Goal: Information Seeking & Learning: Learn about a topic

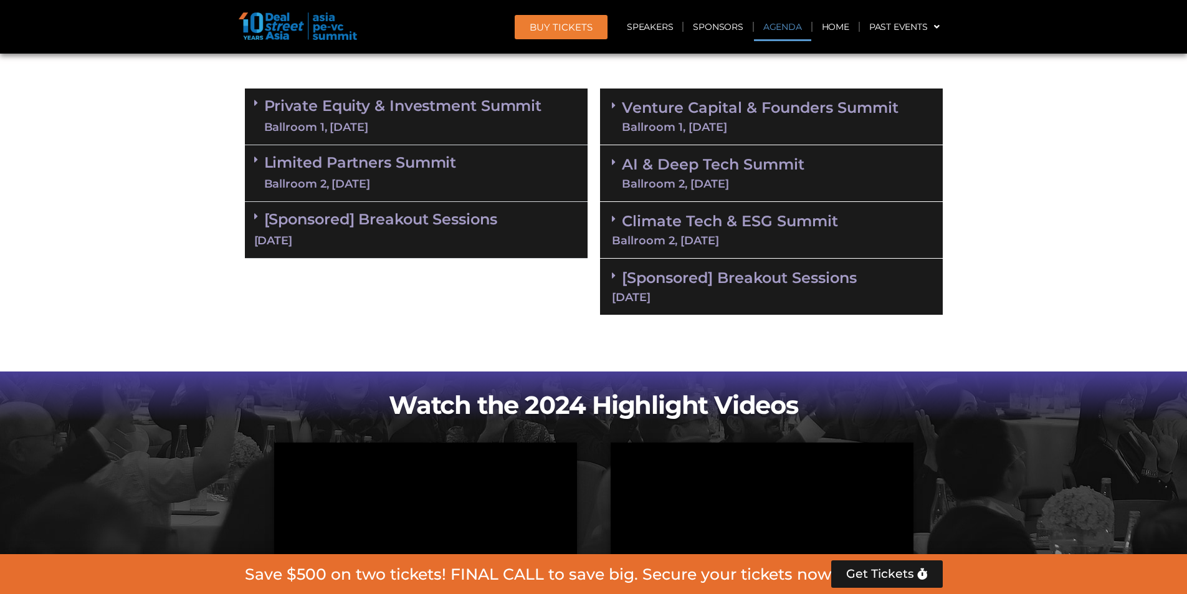
scroll to position [748, 0]
click at [377, 106] on link "Private Equity & Investment Summit Ballroom 1, [DATE]" at bounding box center [403, 116] width 278 height 37
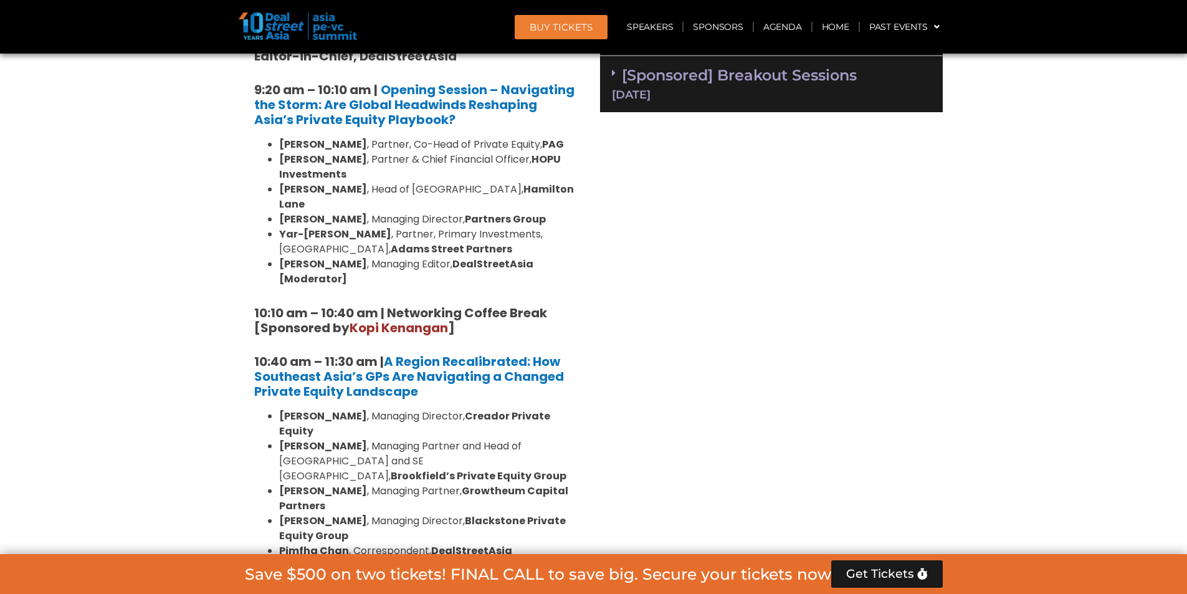
scroll to position [1059, 0]
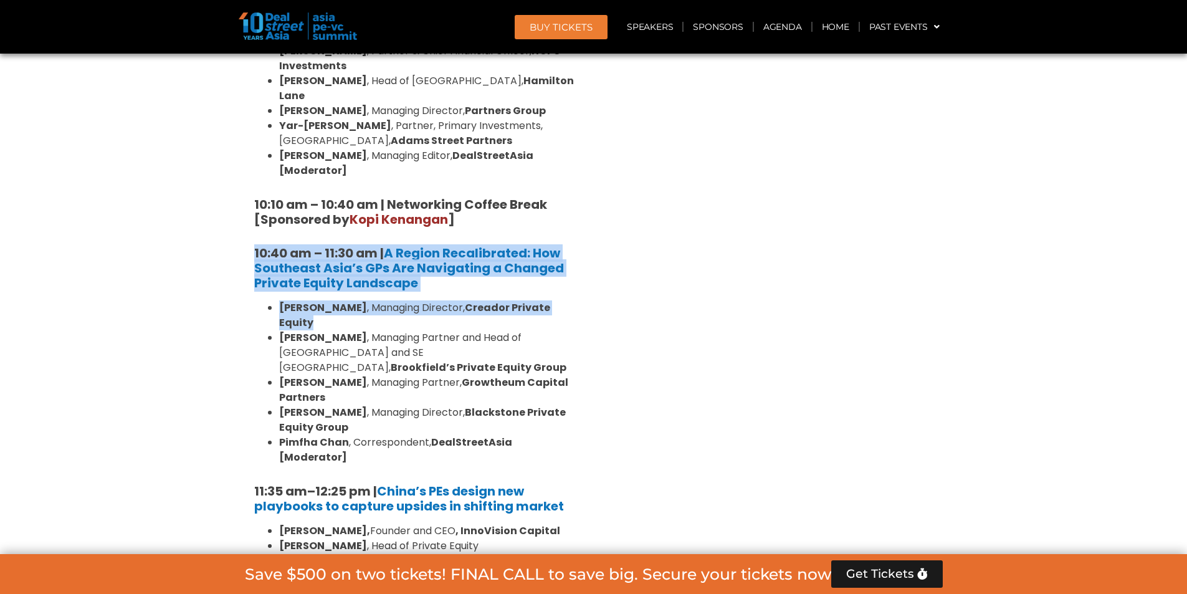
drag, startPoint x: 246, startPoint y: 214, endPoint x: 465, endPoint y: 290, distance: 231.5
click at [465, 300] on li "[PERSON_NAME] , Managing Director, Creador Private Equity" at bounding box center [428, 315] width 299 height 30
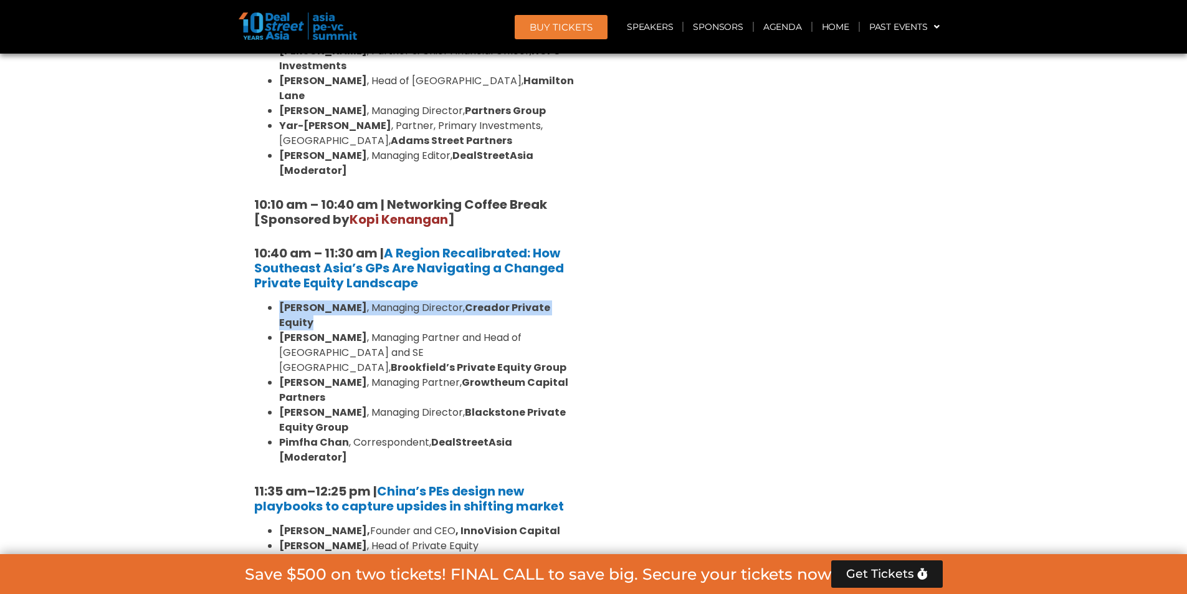
drag, startPoint x: 465, startPoint y: 290, endPoint x: 255, endPoint y: 279, distance: 209.6
click at [255, 300] on ul "[PERSON_NAME] , Managing Director, Creador Private Equity [PERSON_NAME] , Manag…" at bounding box center [416, 382] width 324 height 164
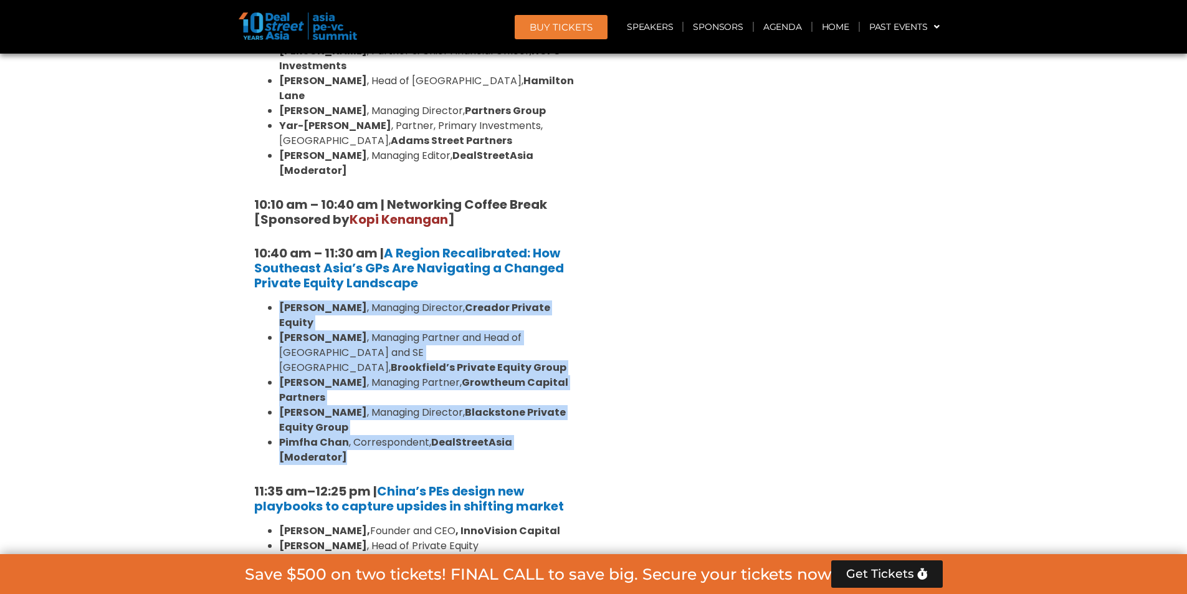
drag, startPoint x: 255, startPoint y: 279, endPoint x: 587, endPoint y: 403, distance: 354.4
drag, startPoint x: 587, startPoint y: 403, endPoint x: 254, endPoint y: 280, distance: 355.8
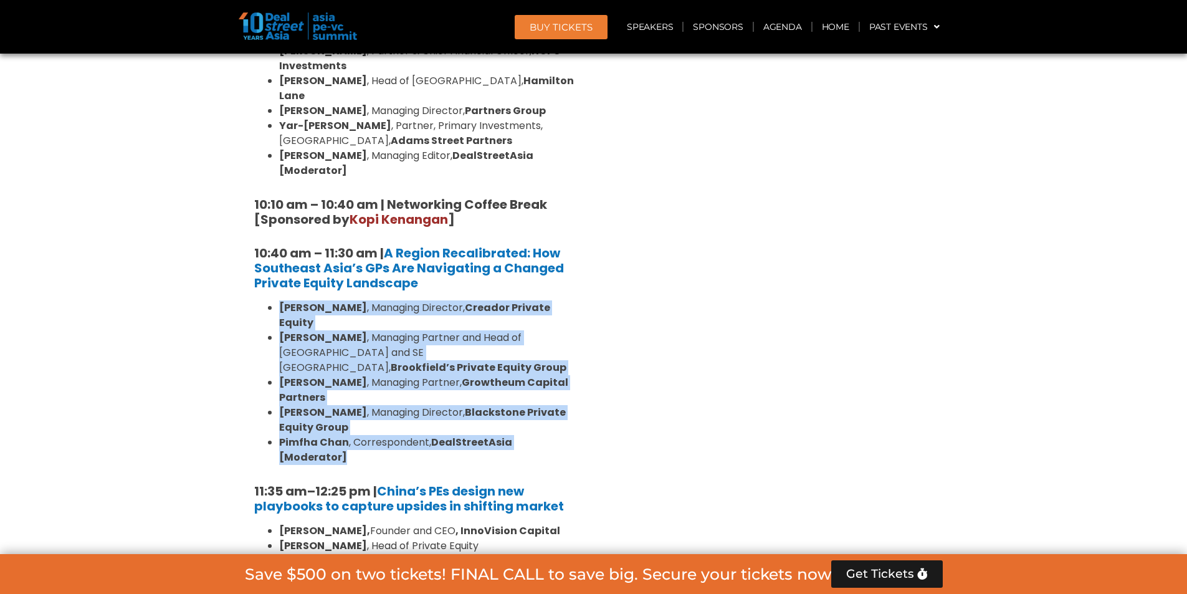
click at [254, 300] on ul "[PERSON_NAME] , Managing Director, Creador Private Equity [PERSON_NAME] , Manag…" at bounding box center [416, 382] width 324 height 164
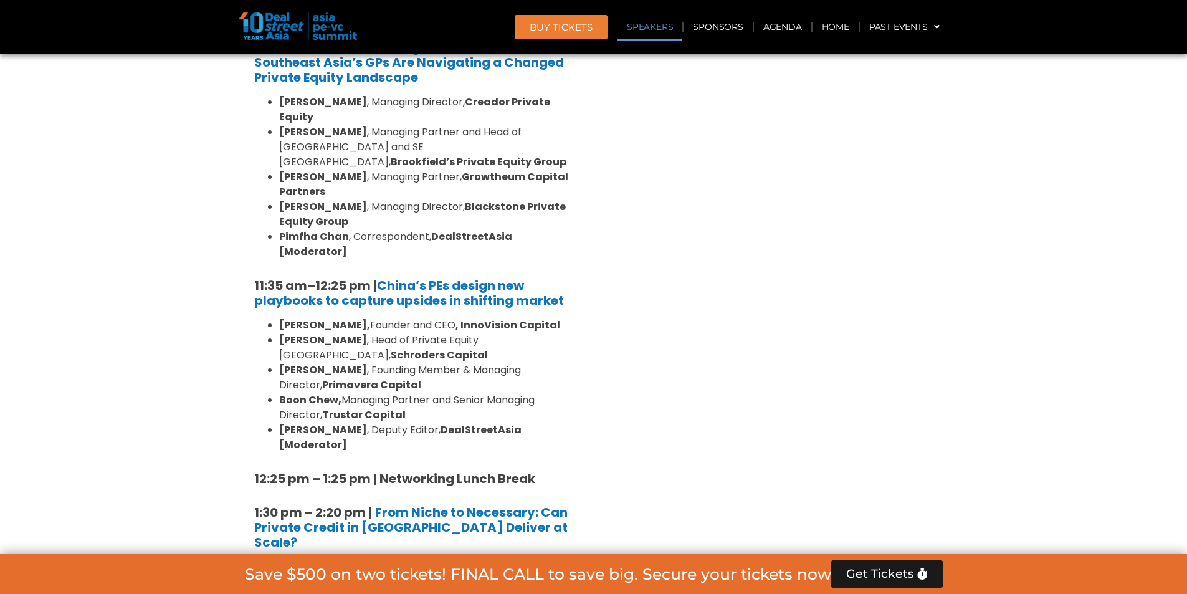
scroll to position [1308, 0]
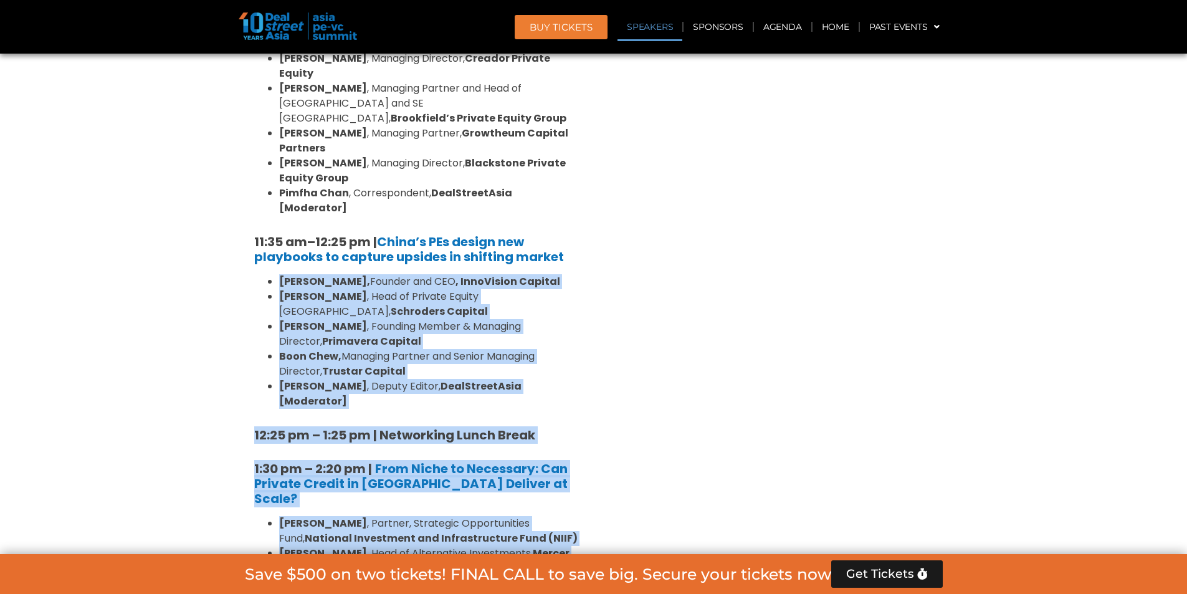
drag, startPoint x: 267, startPoint y: 222, endPoint x: 596, endPoint y: 315, distance: 341.8
click at [596, 315] on div "Private Equity & Investment Summit Ballroom 1, [DATE] 8:00 am – 9:00 am | Regis…" at bounding box center [594, 581] width 710 height 2119
click at [596, 315] on div "Venture Capital & Founders​ Summit Ballroom 1, [DATE] 8:00 am – 9:00 am | Regis…" at bounding box center [771, 581] width 355 height 2119
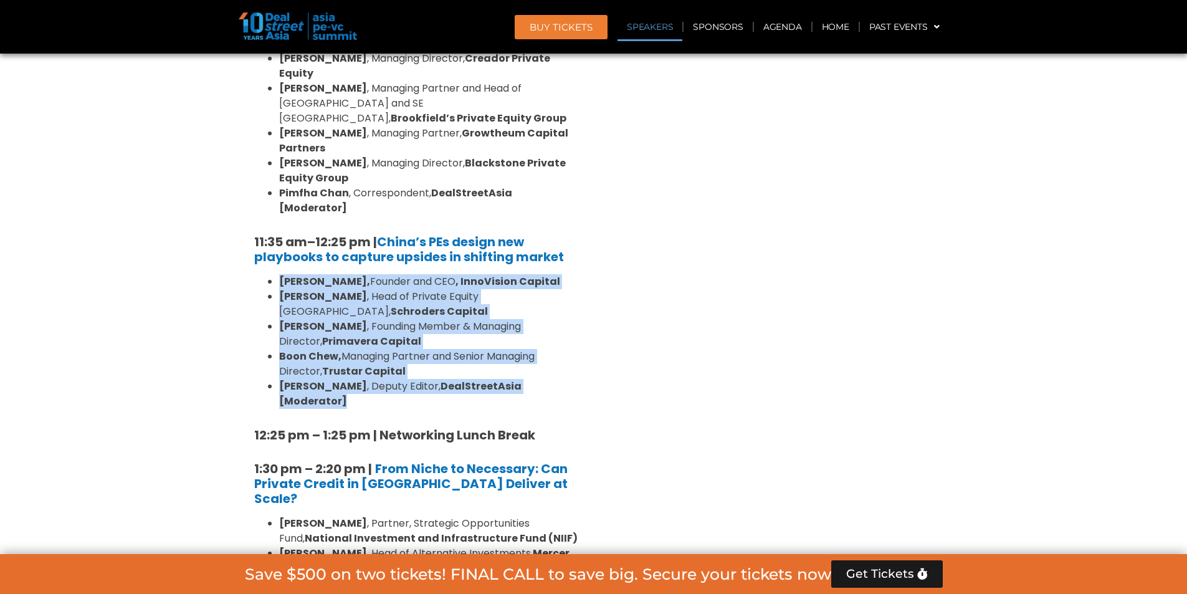
drag, startPoint x: 581, startPoint y: 313, endPoint x: 258, endPoint y: 211, distance: 338.7
click at [258, 211] on div "8:00 am – 9:00 am | Registration & Networking Coffee [Sponsored by [PERSON_NAME…" at bounding box center [416, 552] width 343 height 1937
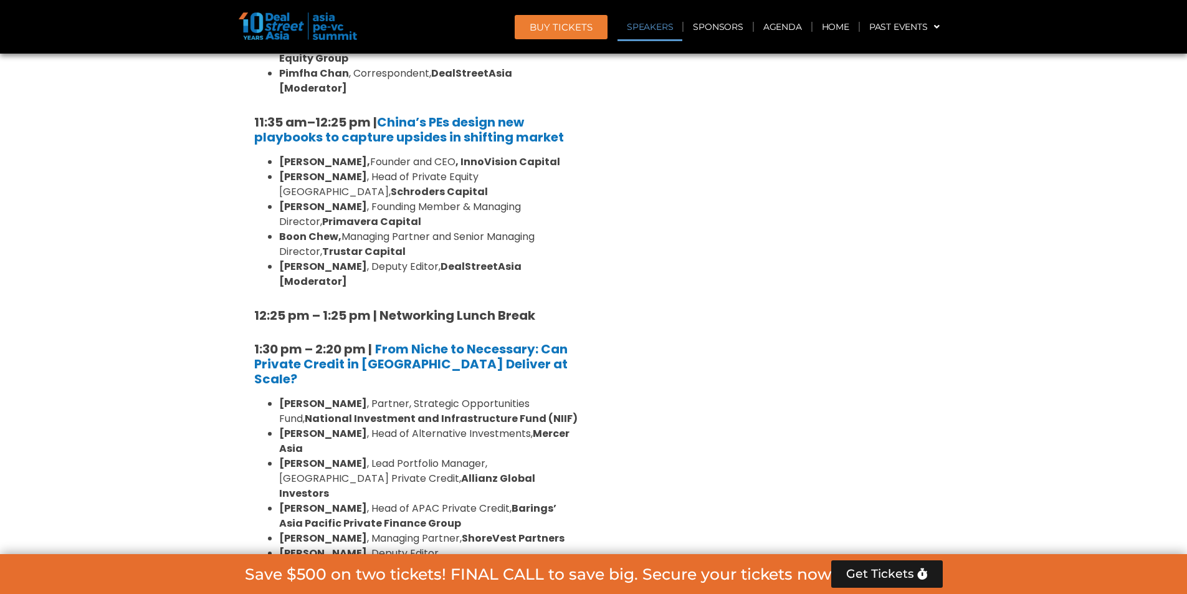
scroll to position [1433, 0]
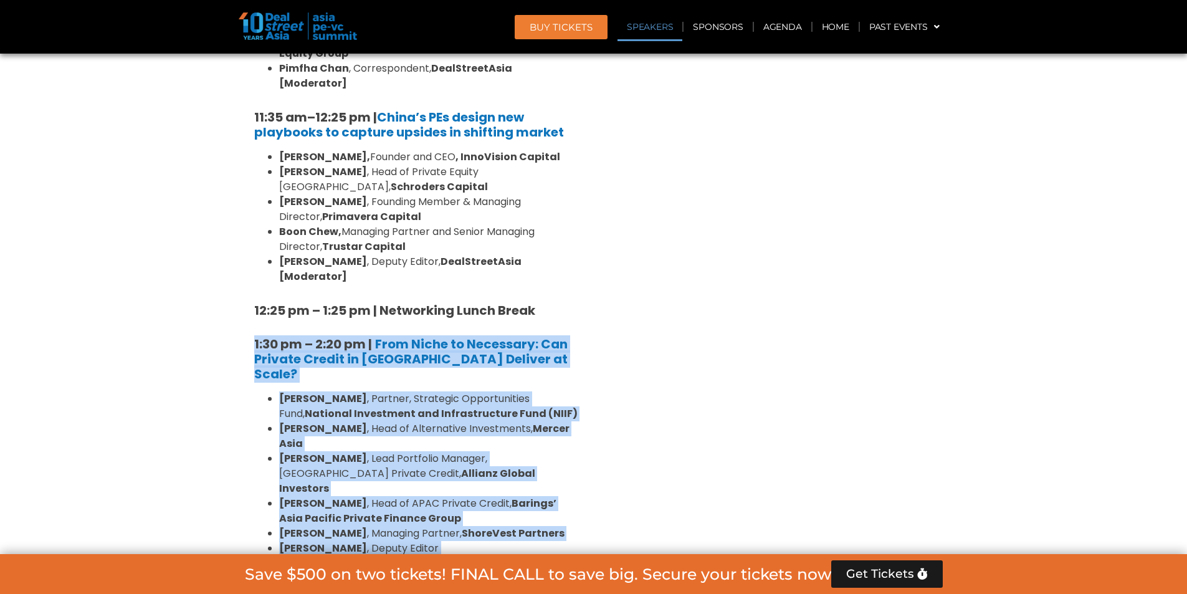
drag, startPoint x: 237, startPoint y: 258, endPoint x: 356, endPoint y: 429, distance: 208.9
click at [356, 429] on section "Private Equity & Investment Summit Ballroom 1, [DATE] 8:00 am – 9:00 am | Regis…" at bounding box center [593, 457] width 1187 height 2119
click at [356, 541] on li "[PERSON_NAME] , Deputy Editor ([GEOGRAPHIC_DATA]), DealStreetAsia [Moderator]" at bounding box center [428, 556] width 299 height 30
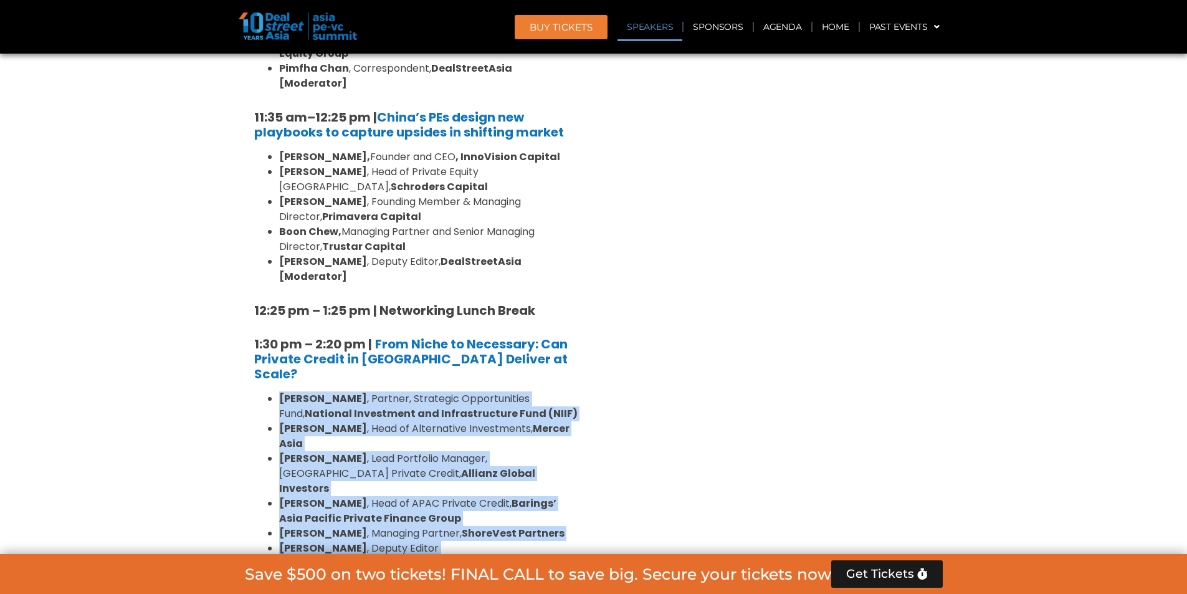
drag, startPoint x: 356, startPoint y: 429, endPoint x: 242, endPoint y: 298, distance: 173.5
click at [242, 298] on div "Private Equity & Investment Summit Ballroom 1, [DATE] 8:00 am – 9:00 am | Regis…" at bounding box center [416, 457] width 355 height 2119
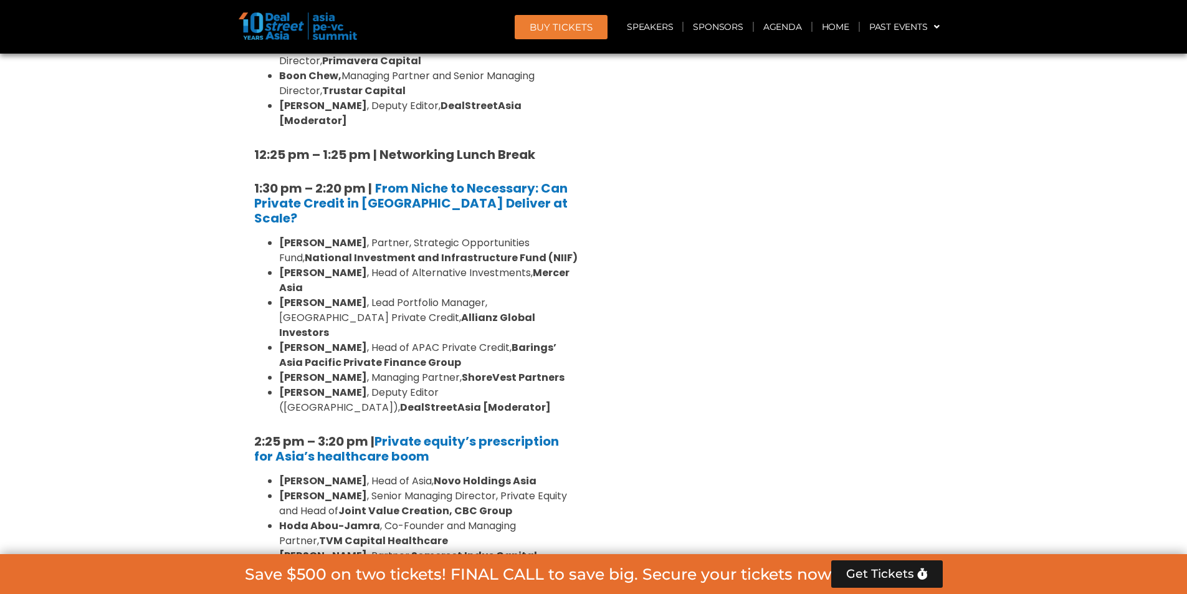
scroll to position [1744, 0]
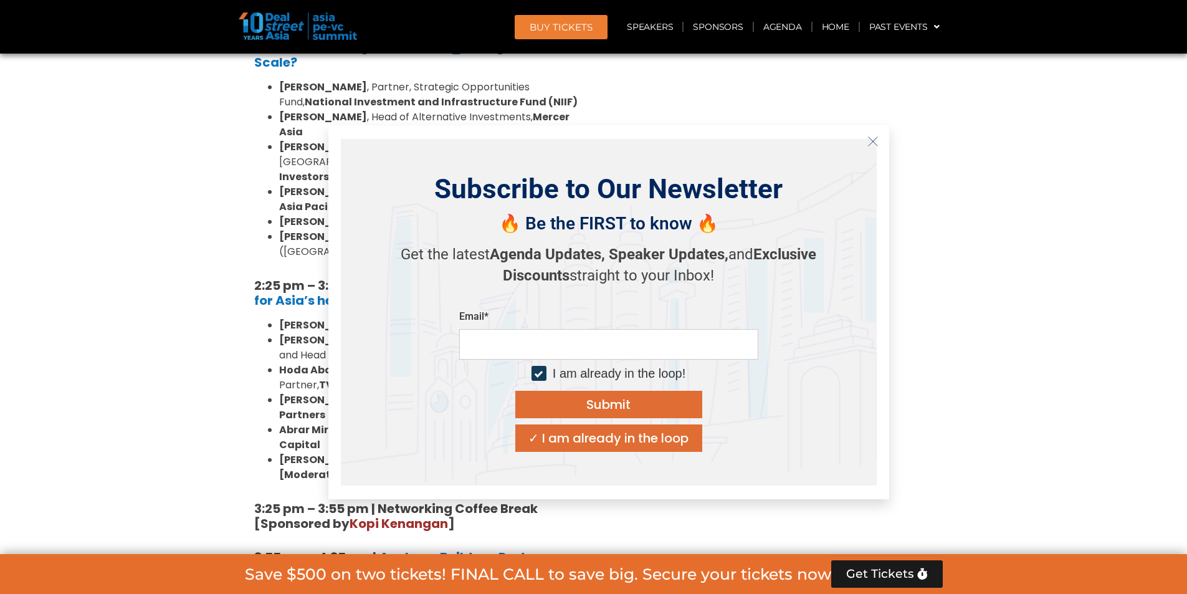
click at [873, 138] on icon "Close" at bounding box center [872, 141] width 11 height 11
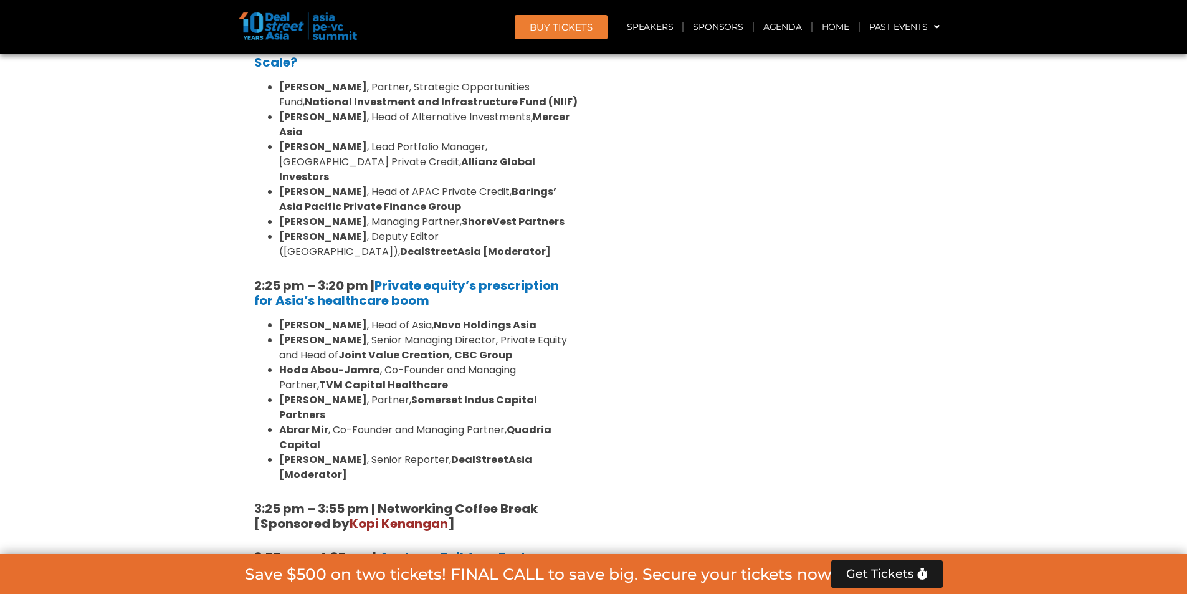
click at [245, 195] on div "8:00 am – 9:00 am | Registration & Networking Coffee [Sponsored by [PERSON_NAME…" at bounding box center [416, 116] width 343 height 1937
drag, startPoint x: 227, startPoint y: 148, endPoint x: 520, endPoint y: 167, distance: 293.4
click at [520, 167] on section "Private Equity & Investment Summit Ballroom 1, [DATE] 8:00 am – 9:00 am | Regis…" at bounding box center [593, 145] width 1187 height 2119
click at [520, 278] on h5 "2:25 pm – 3:20 pm | Private equity’s prescription for Asia’s healthcare boom" at bounding box center [416, 293] width 324 height 30
drag, startPoint x: 520, startPoint y: 167, endPoint x: 190, endPoint y: 156, distance: 329.8
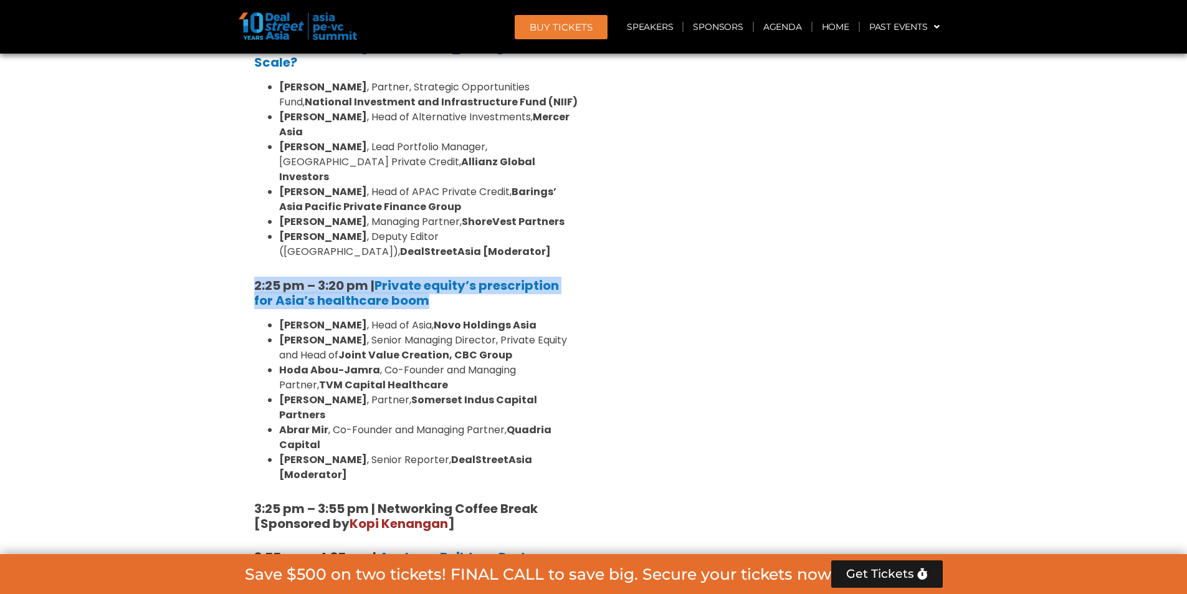
click at [190, 156] on section "Private Equity & Investment Summit Ballroom 1, [DATE] 8:00 am – 9:00 am | Regis…" at bounding box center [593, 145] width 1187 height 2119
drag, startPoint x: 190, startPoint y: 156, endPoint x: 470, endPoint y: 166, distance: 280.5
click at [470, 166] on section "Private Equity & Investment Summit Ballroom 1, [DATE] 8:00 am – 9:00 am | Regis…" at bounding box center [593, 145] width 1187 height 2119
click at [470, 278] on h5 "2:25 pm – 3:20 pm | Private equity’s prescription for Asia’s healthcare boom" at bounding box center [416, 293] width 324 height 30
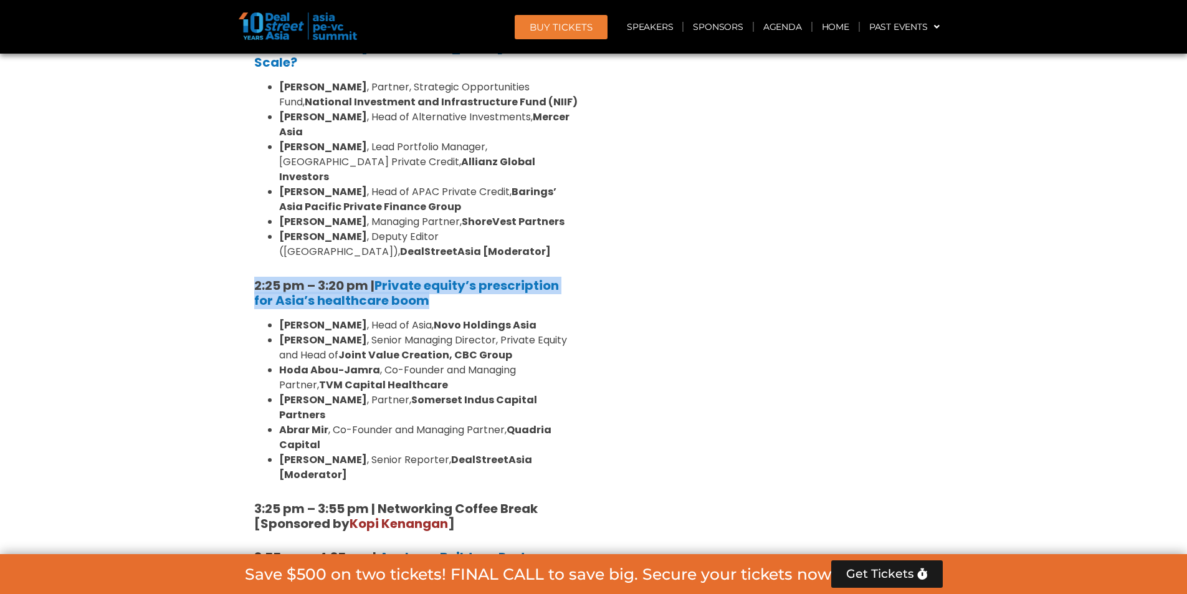
drag, startPoint x: 470, startPoint y: 166, endPoint x: 224, endPoint y: 149, distance: 246.7
click at [224, 149] on section "Private Equity & Investment Summit Ballroom 1, [DATE] 8:00 am – 9:00 am | Regis…" at bounding box center [593, 145] width 1187 height 2119
drag, startPoint x: 224, startPoint y: 149, endPoint x: 458, endPoint y: 171, distance: 234.7
click at [458, 171] on section "Private Equity & Investment Summit Ballroom 1, [DATE] 8:00 am – 9:00 am | Regis…" at bounding box center [593, 145] width 1187 height 2119
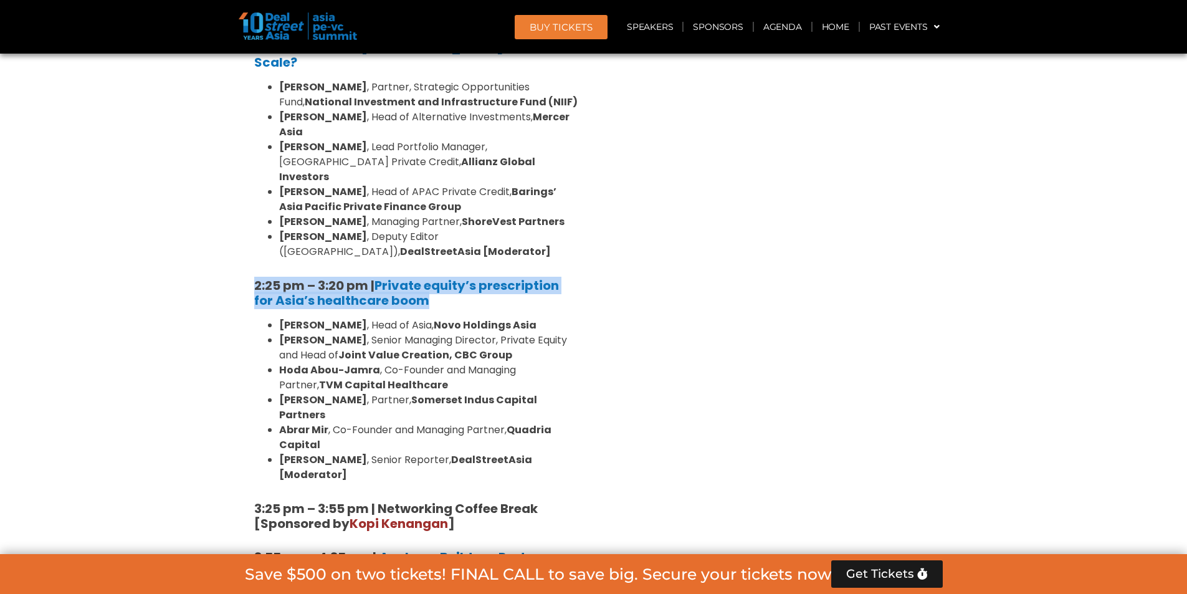
click at [458, 278] on h5 "2:25 pm – 3:20 pm | Private equity’s prescription for Asia’s healthcare boom" at bounding box center [416, 293] width 324 height 30
drag, startPoint x: 458, startPoint y: 171, endPoint x: 234, endPoint y: 149, distance: 225.4
click at [234, 149] on section "Private Equity & Investment Summit Ballroom 1, [DATE] 8:00 am – 9:00 am | Regis…" at bounding box center [593, 145] width 1187 height 2119
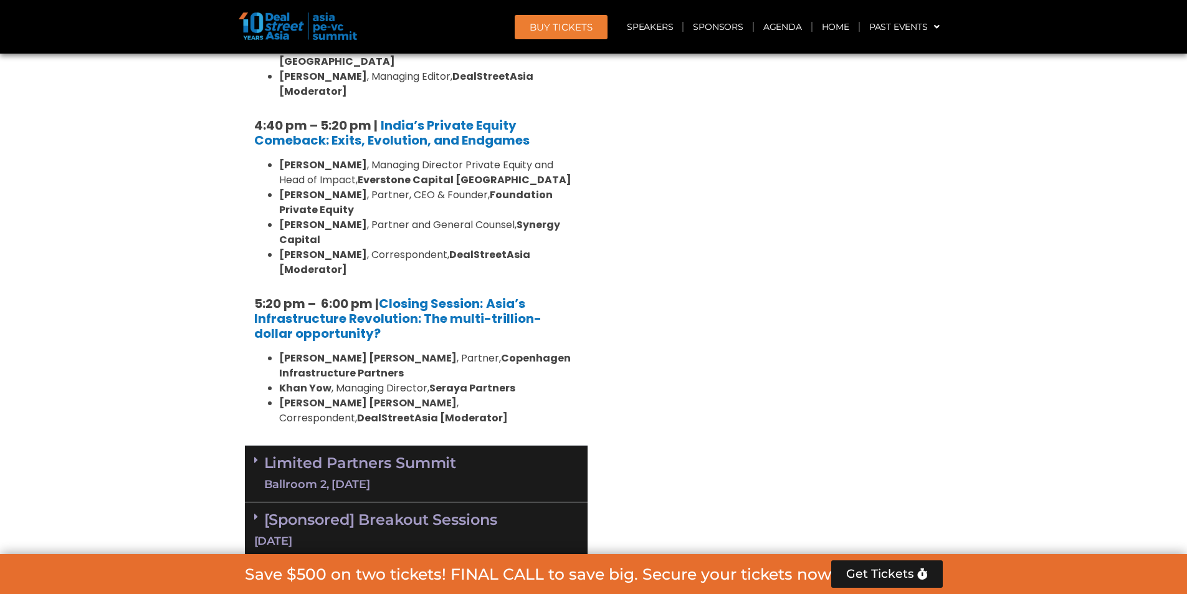
scroll to position [2430, 0]
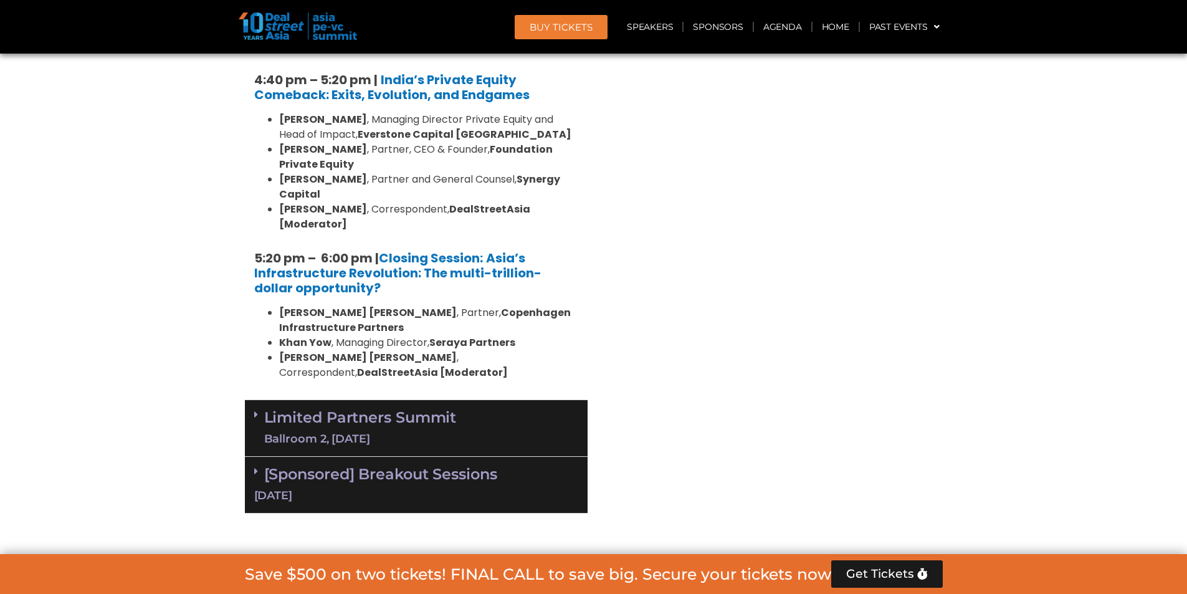
click at [293, 409] on link "Limited Partners [GEOGRAPHIC_DATA] 2, [DATE]" at bounding box center [360, 427] width 193 height 37
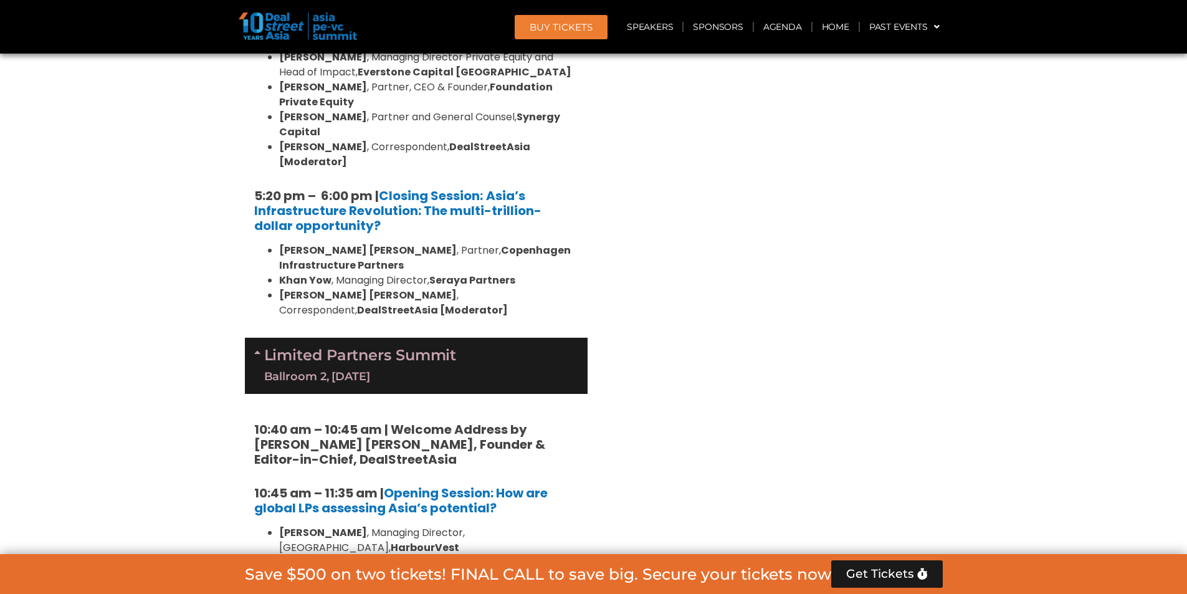
scroll to position [2554, 0]
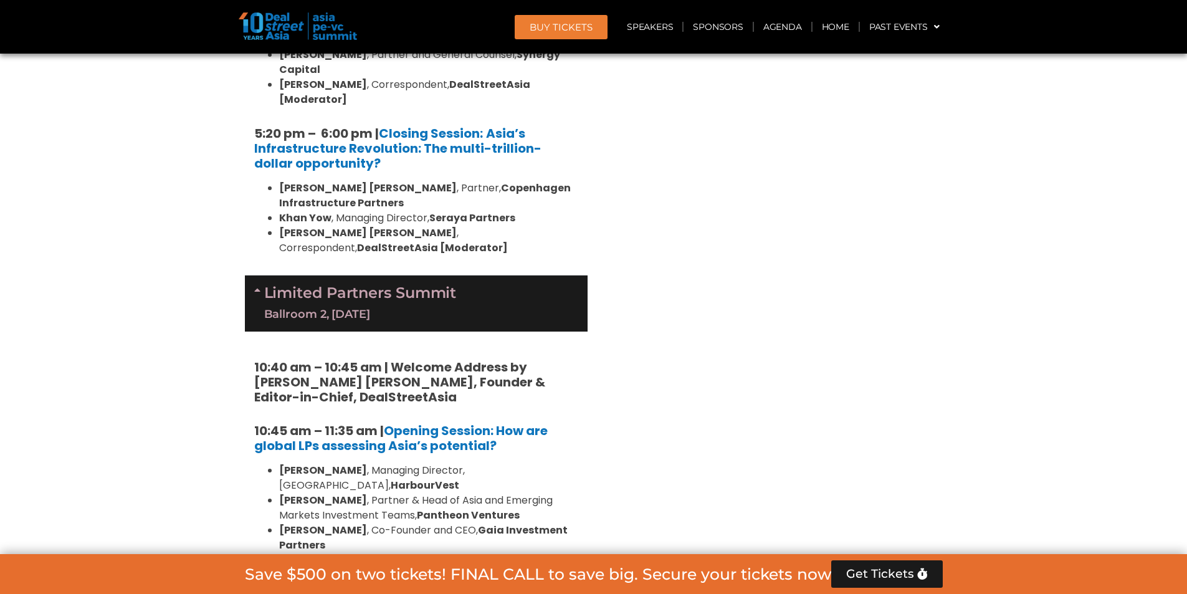
click at [183, 293] on section "Private Equity & Investment Summit Ballroom 1, [DATE] 8:00 am – 9:00 am | Regis…" at bounding box center [593, 41] width 1187 height 3531
click at [236, 292] on section "Private Equity & Investment Summit Ballroom 1, [DATE] 8:00 am – 9:00 am | Regis…" at bounding box center [593, 41] width 1187 height 3531
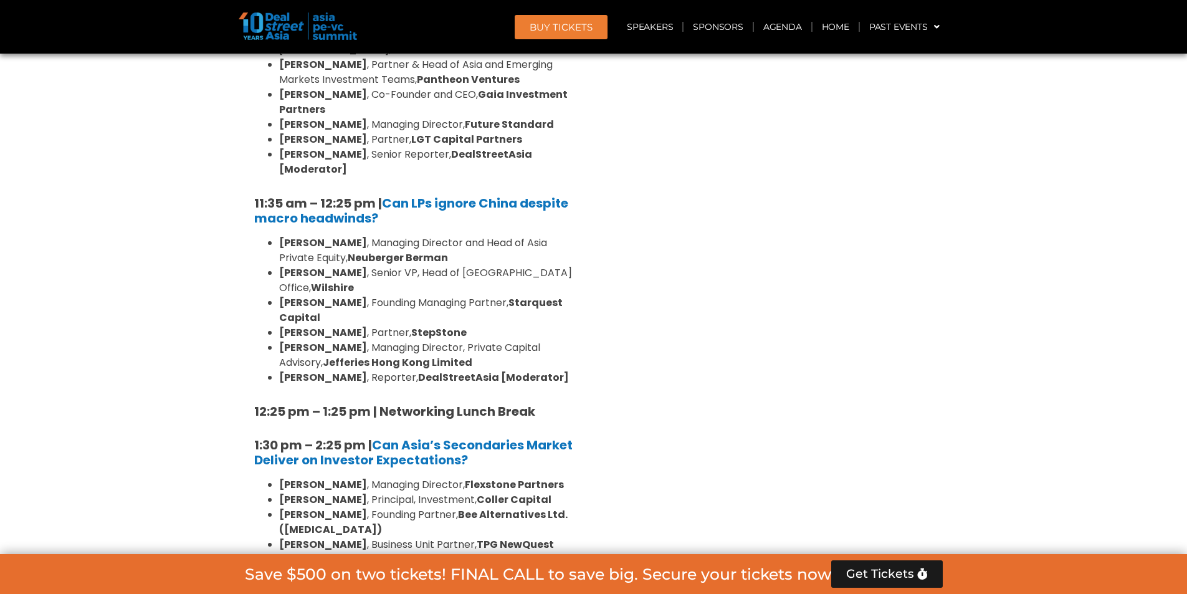
scroll to position [2990, 0]
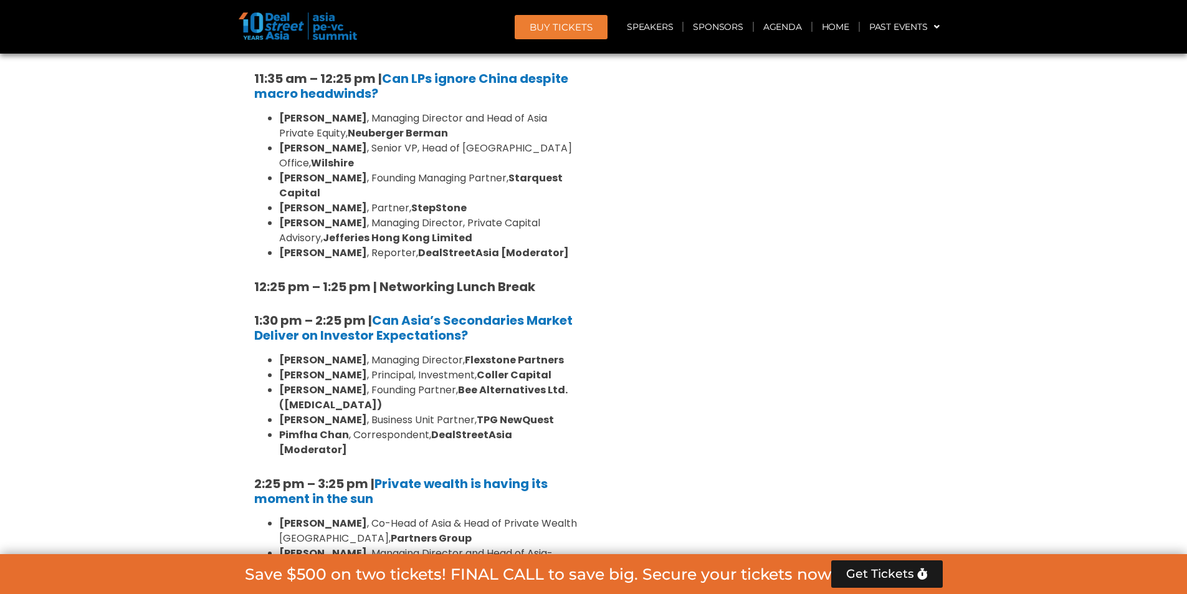
scroll to position [3115, 0]
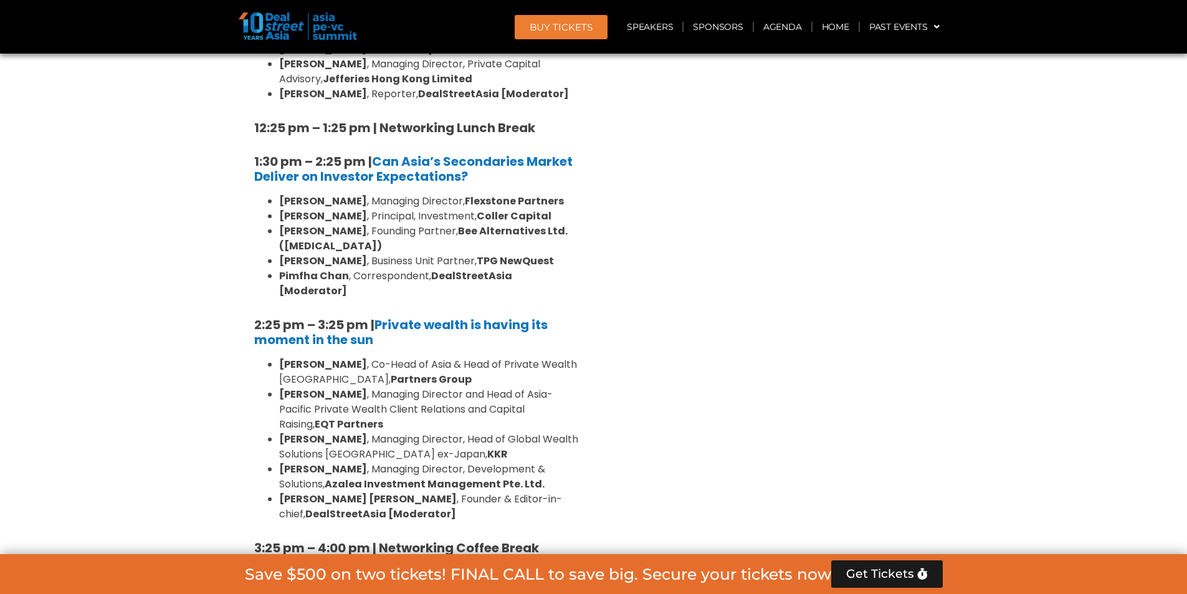
scroll to position [3302, 0]
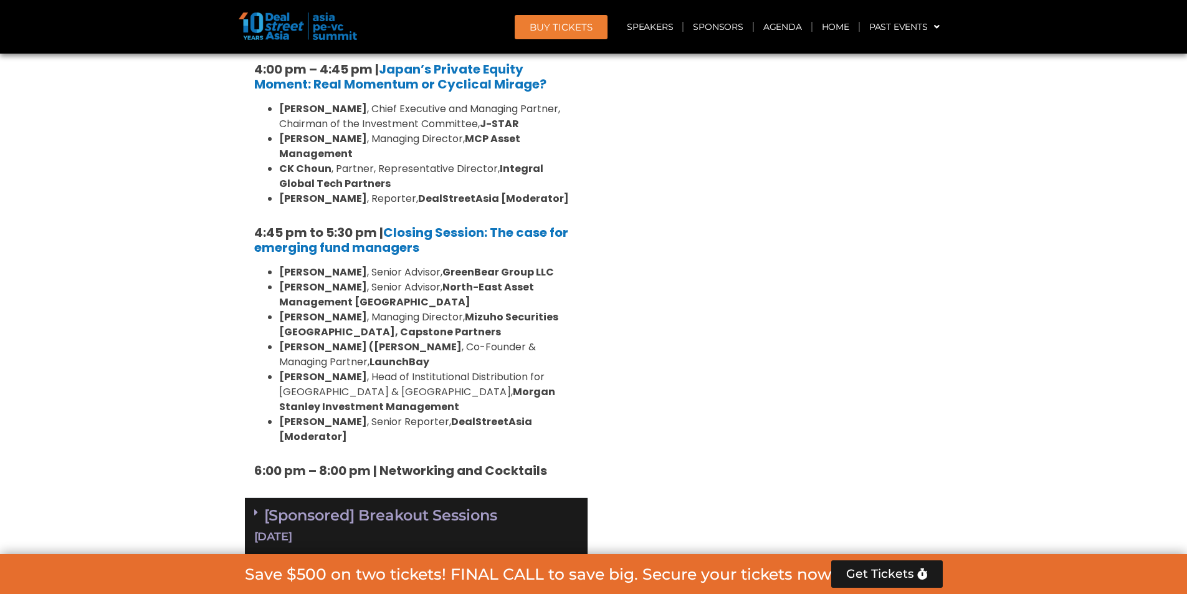
click at [336, 506] on link "[Sponsored] Breakout Sessions [DATE]" at bounding box center [416, 525] width 324 height 39
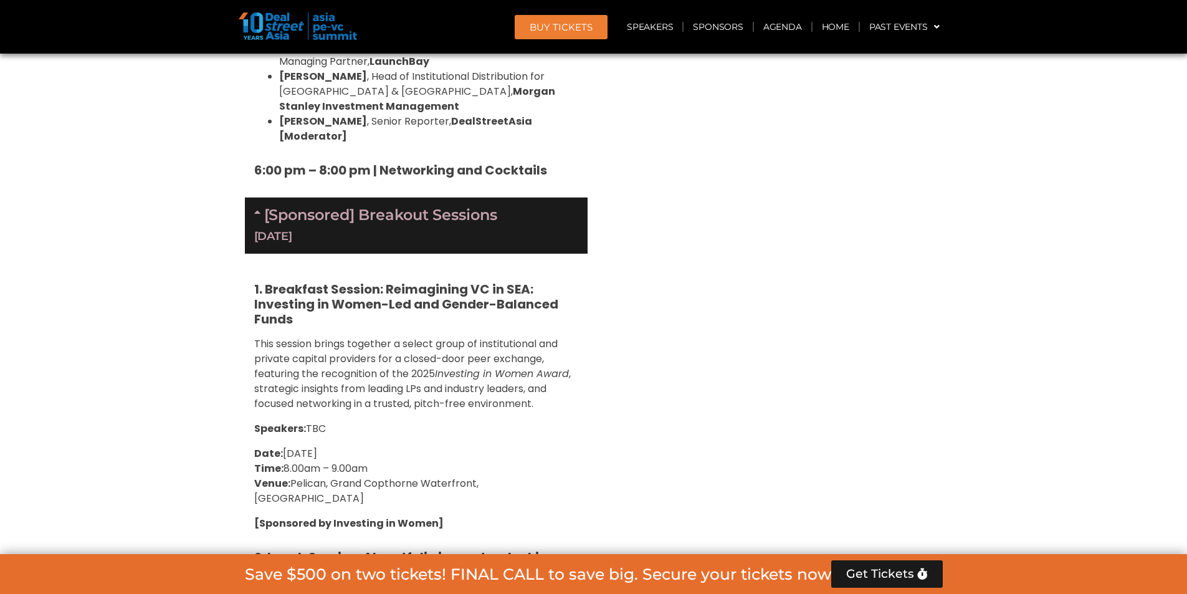
scroll to position [4174, 0]
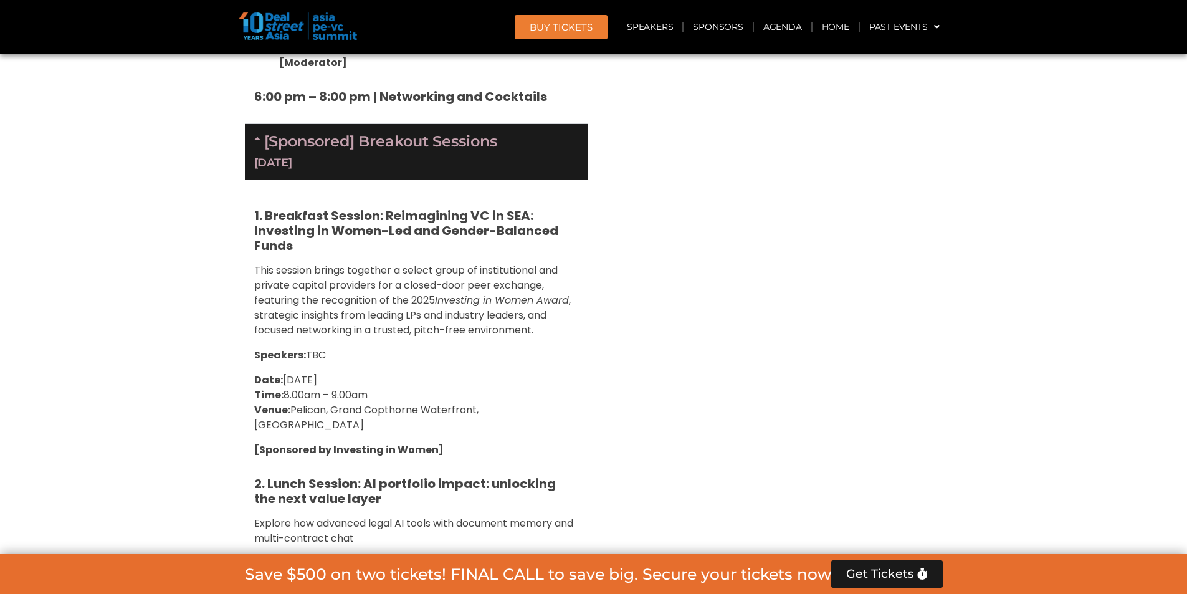
drag, startPoint x: 290, startPoint y: 390, endPoint x: 325, endPoint y: 389, distance: 34.9
copy strong "[PERSON_NAME]"
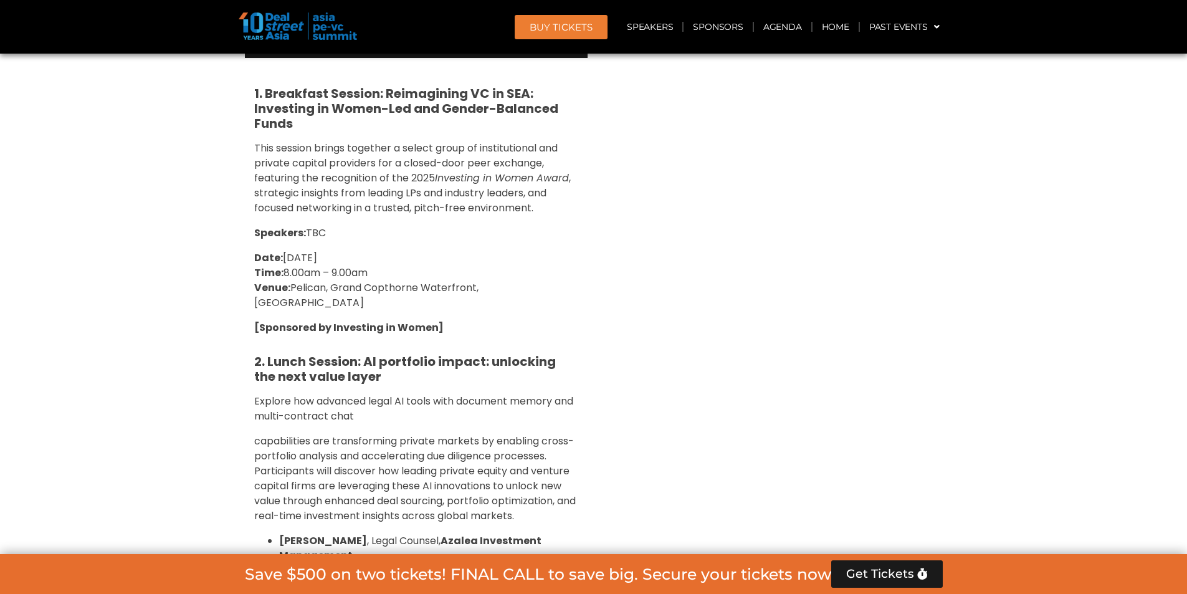
scroll to position [4299, 0]
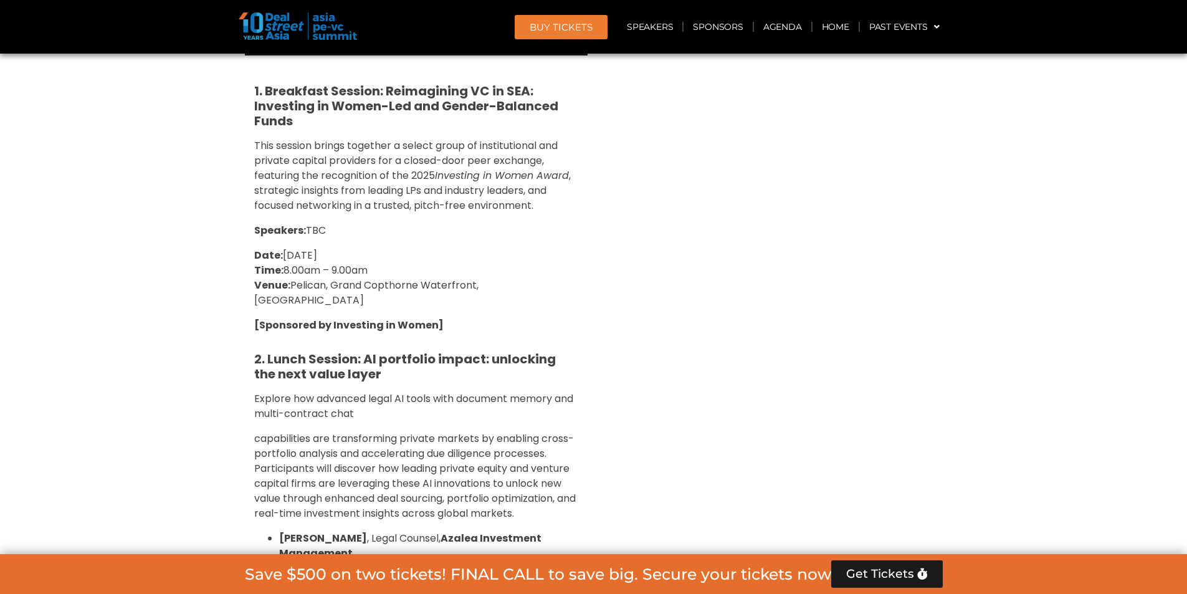
click at [461, 561] on li "[PERSON_NAME] , APAC Regional Head Corporate Legal, Partners Group" at bounding box center [428, 576] width 299 height 30
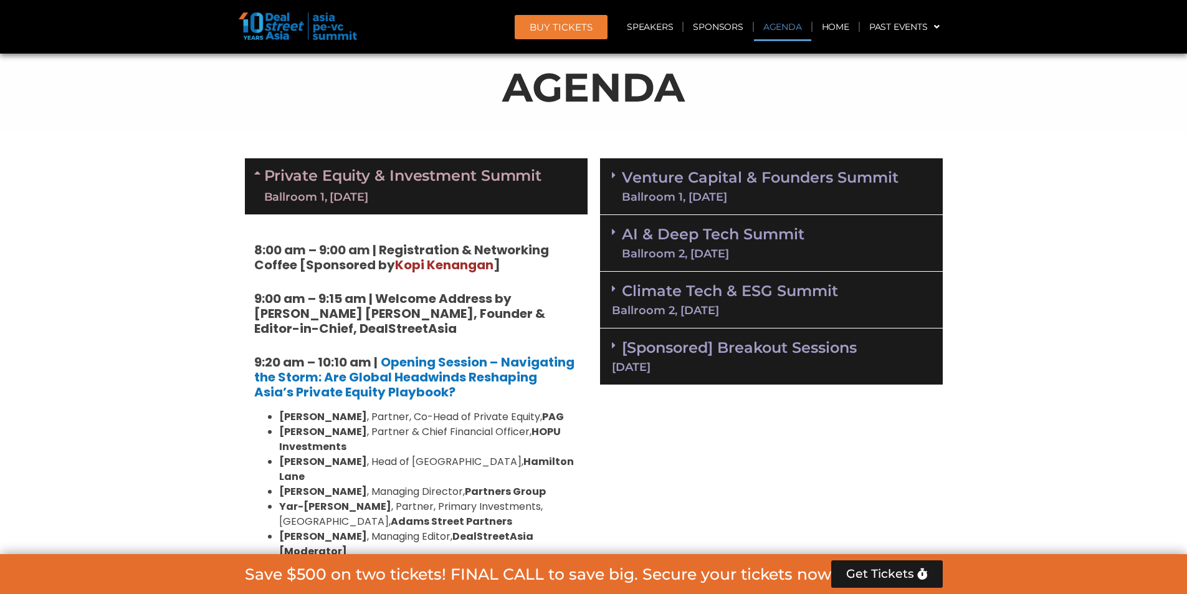
scroll to position [685, 0]
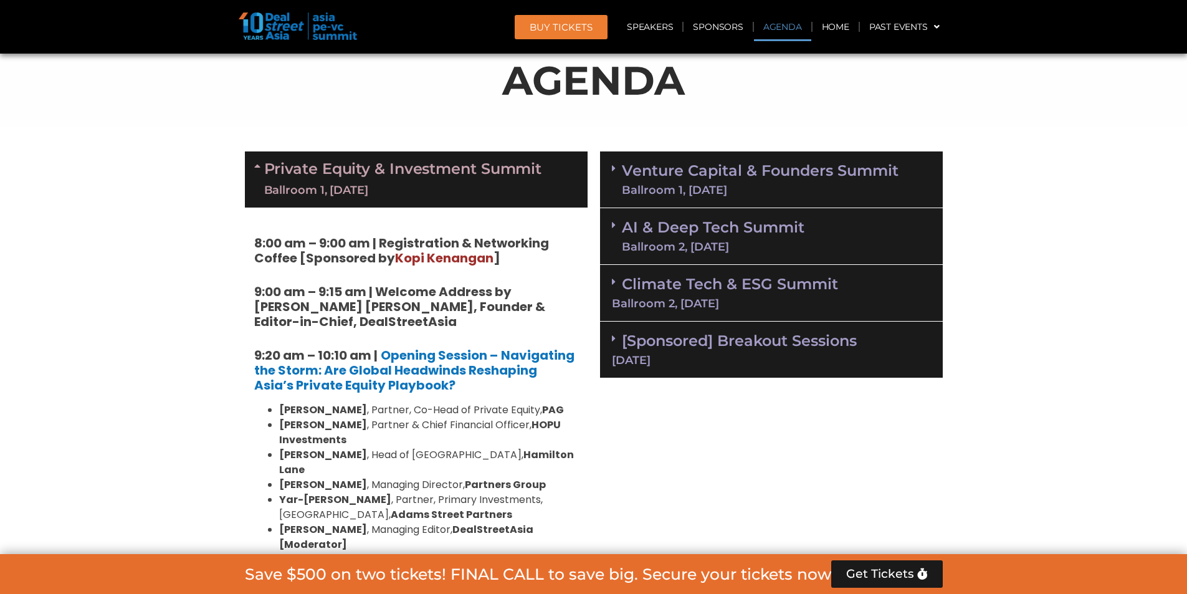
click at [685, 188] on div "Ballroom 1, [DATE]" at bounding box center [760, 189] width 277 height 11
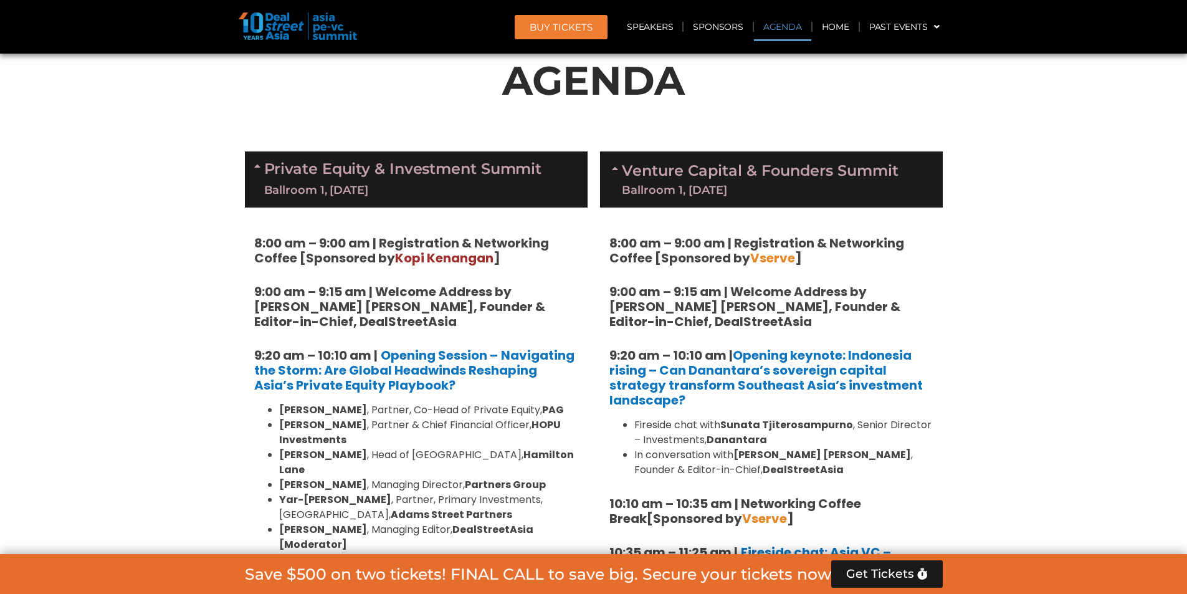
click at [684, 188] on div "Ballroom 1, [DATE]" at bounding box center [760, 189] width 277 height 11
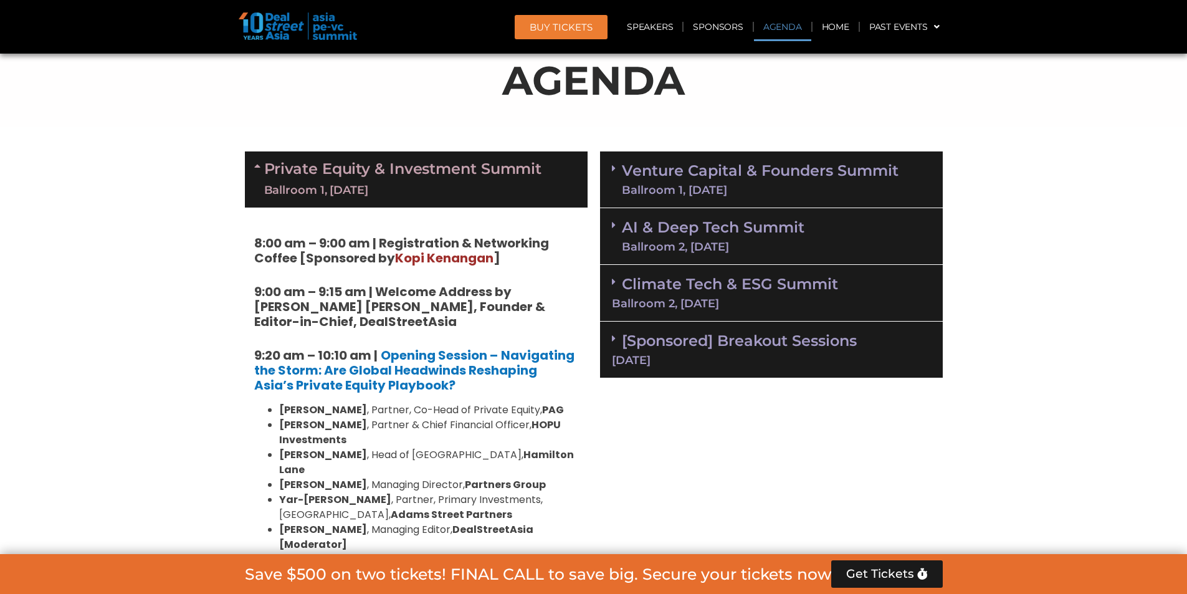
click at [670, 181] on link "Venture Capital & Founders​ Summit Ballroom 1, [DATE]" at bounding box center [760, 179] width 277 height 32
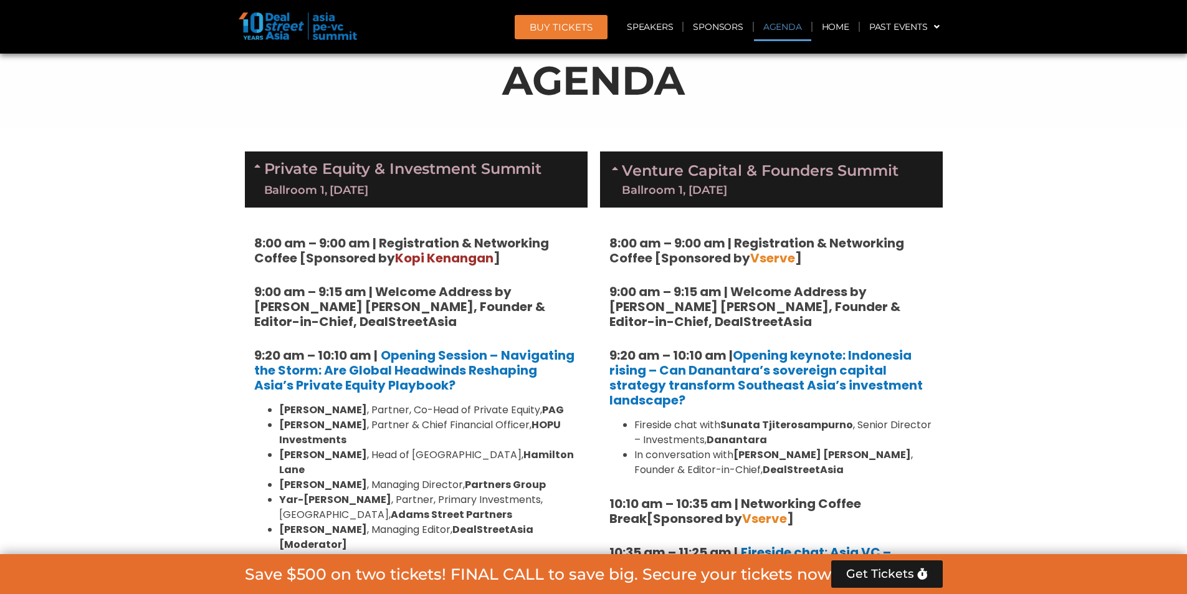
click at [670, 181] on link "Venture Capital & Founders​ Summit Ballroom 1, [DATE]" at bounding box center [760, 179] width 277 height 32
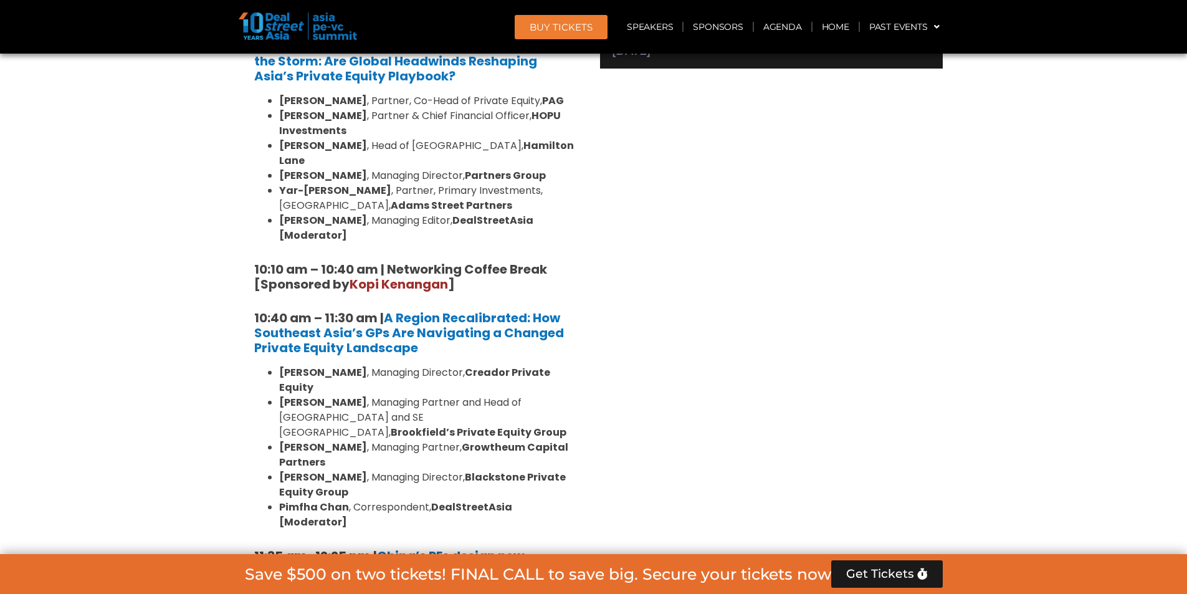
scroll to position [997, 0]
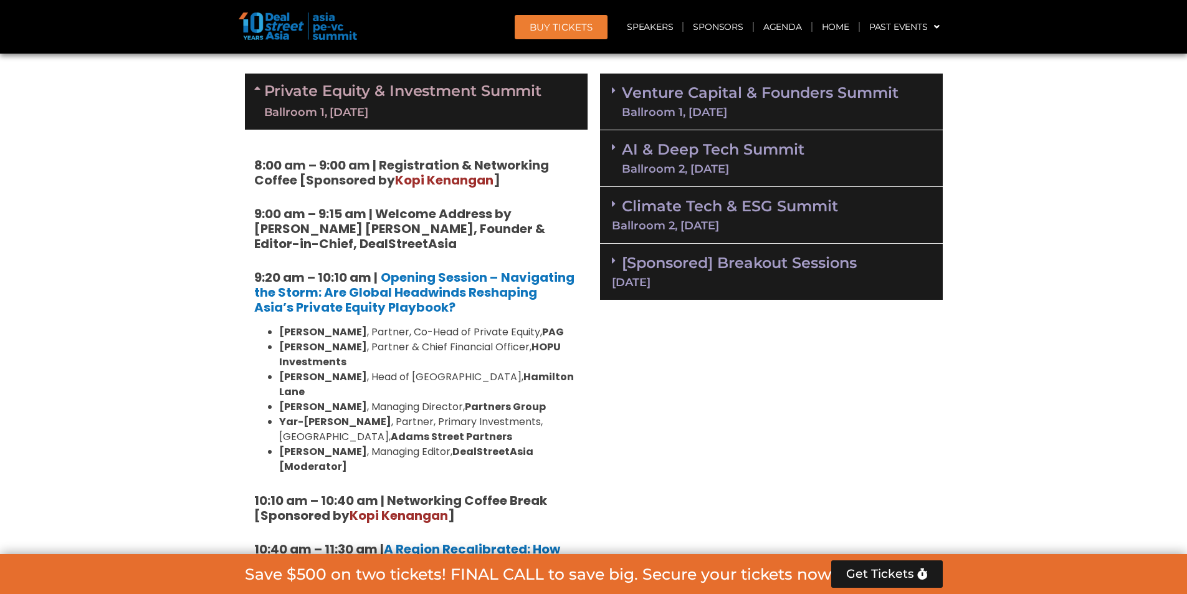
scroll to position [0, 0]
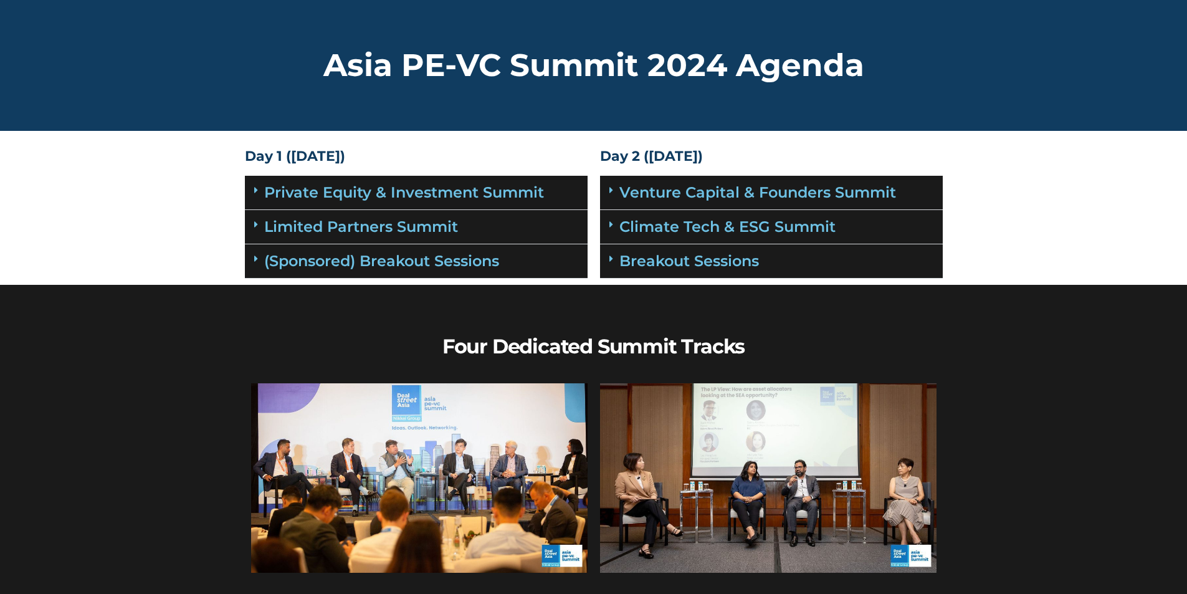
click at [406, 201] on link "Private Equity & Investment Summit" at bounding box center [404, 192] width 280 height 18
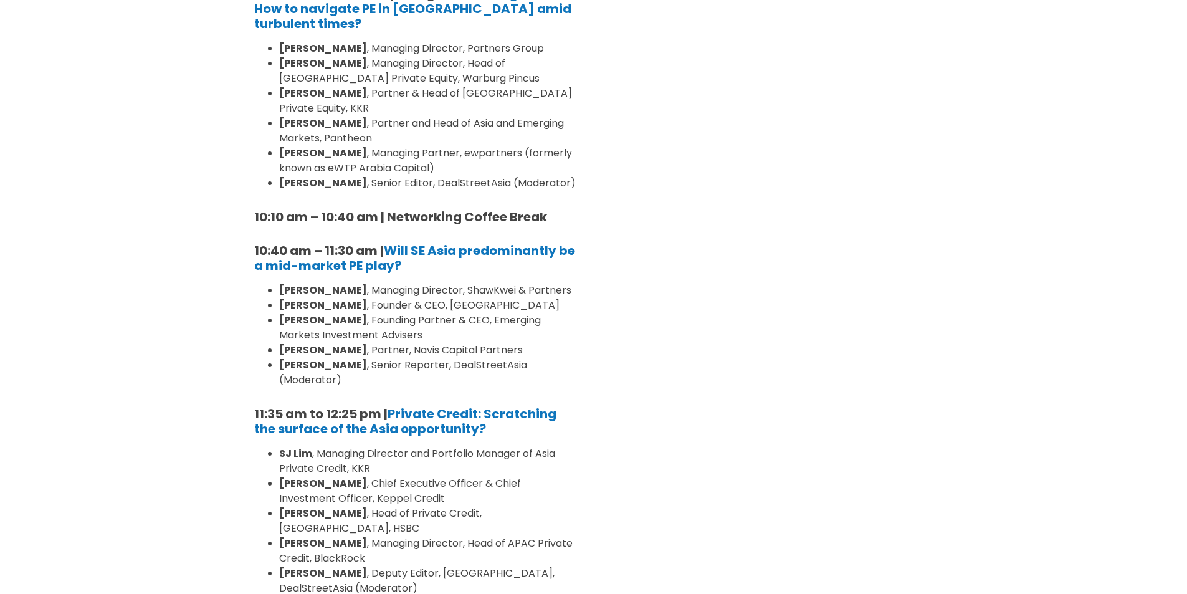
scroll to position [436, 0]
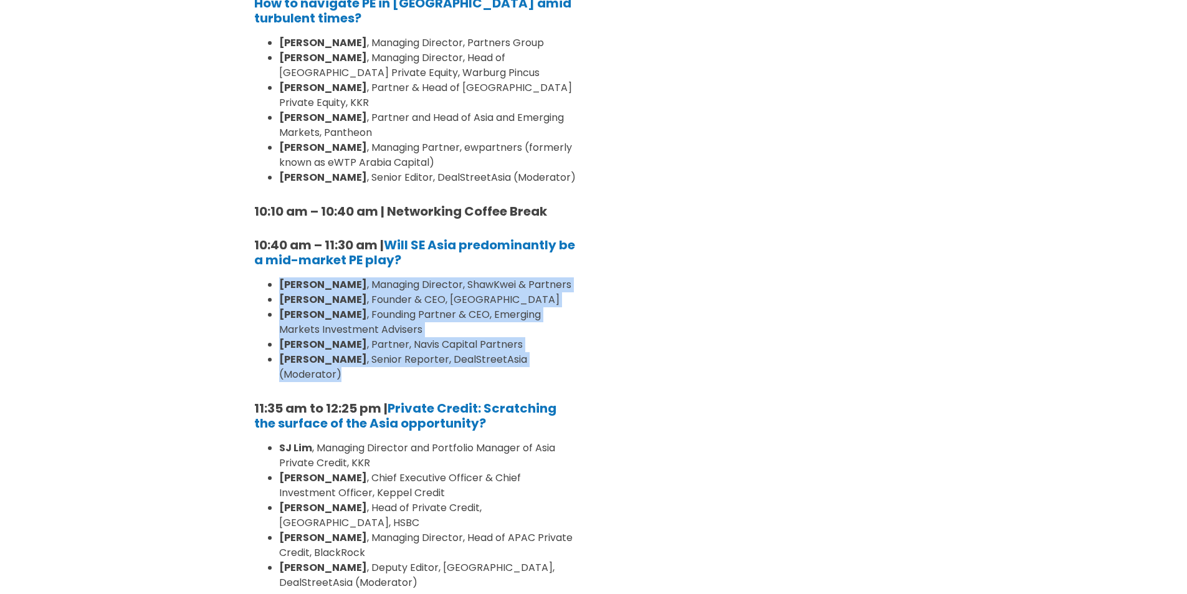
drag, startPoint x: 422, startPoint y: 281, endPoint x: 584, endPoint y: 374, distance: 187.5
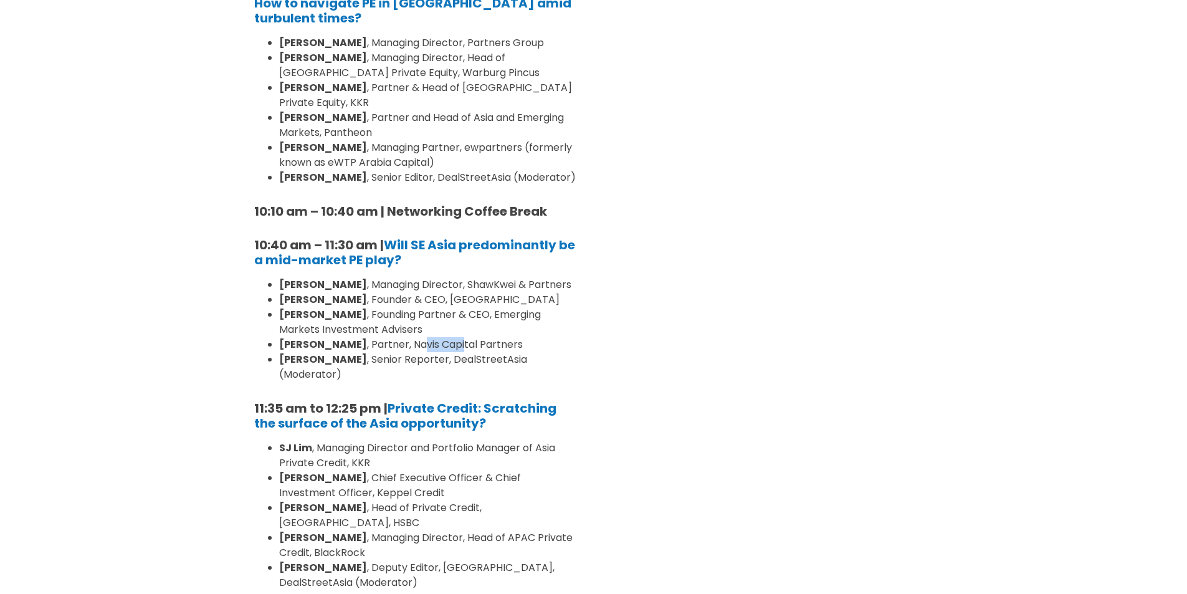
drag, startPoint x: 397, startPoint y: 361, endPoint x: 439, endPoint y: 360, distance: 41.1
click at [439, 352] on li "Colin Dunne , Partner, Navis Capital Partners" at bounding box center [428, 344] width 299 height 15
click at [369, 352] on li "Colin Dunne , Partner, Navis Capital Partners" at bounding box center [428, 344] width 299 height 15
click at [390, 352] on li "Colin Dunne , Partner, Navis Capital Partners" at bounding box center [428, 344] width 299 height 15
drag, startPoint x: 390, startPoint y: 357, endPoint x: 476, endPoint y: 352, distance: 86.1
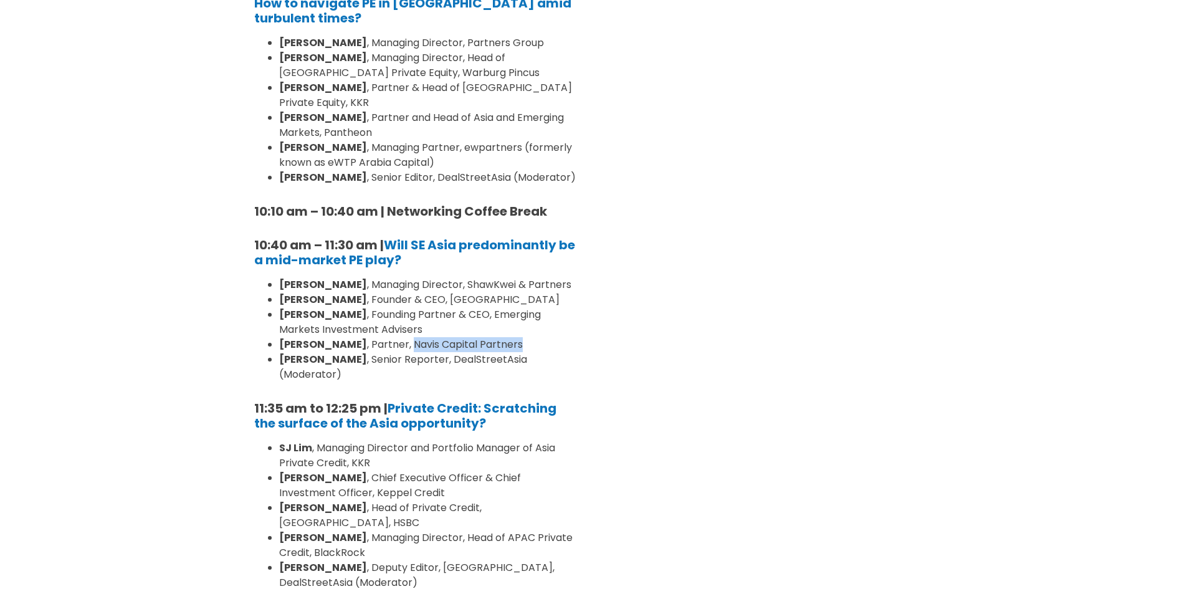
click at [476, 352] on li "Colin Dunne , Partner, Navis Capital Partners" at bounding box center [428, 344] width 299 height 15
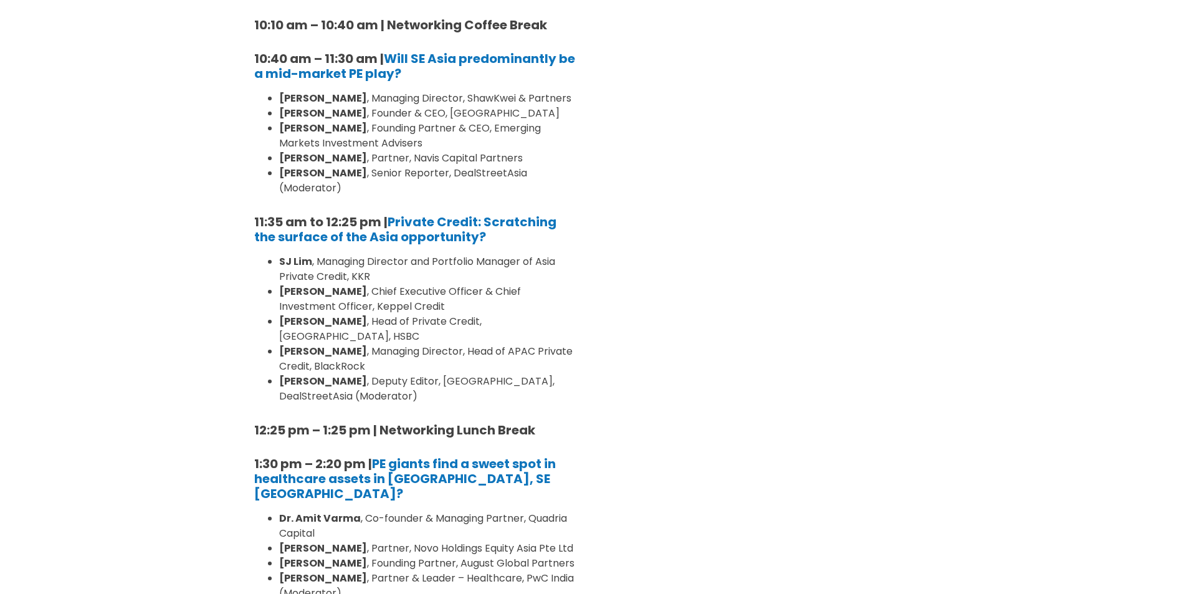
scroll to position [623, 0]
click at [538, 305] on li "Stéphane Delatte , Chief Executive Officer & Chief Investment Officer, Keppel C…" at bounding box center [428, 298] width 299 height 30
click at [1029, 150] on section "Day 1 (17th September) Private Equity & Investment Summit Location: Grand Ballr…" at bounding box center [593, 527] width 1187 height 2014
click at [714, 300] on div "Day 2 (18th September) Venture Capital & Founders​ Summit Location: Grand Ballr…" at bounding box center [771, 527] width 355 height 2014
click at [897, 305] on div "Day 2 (18th September) Venture Capital & Founders​ Summit Location: Grand Ballr…" at bounding box center [771, 527] width 355 height 2014
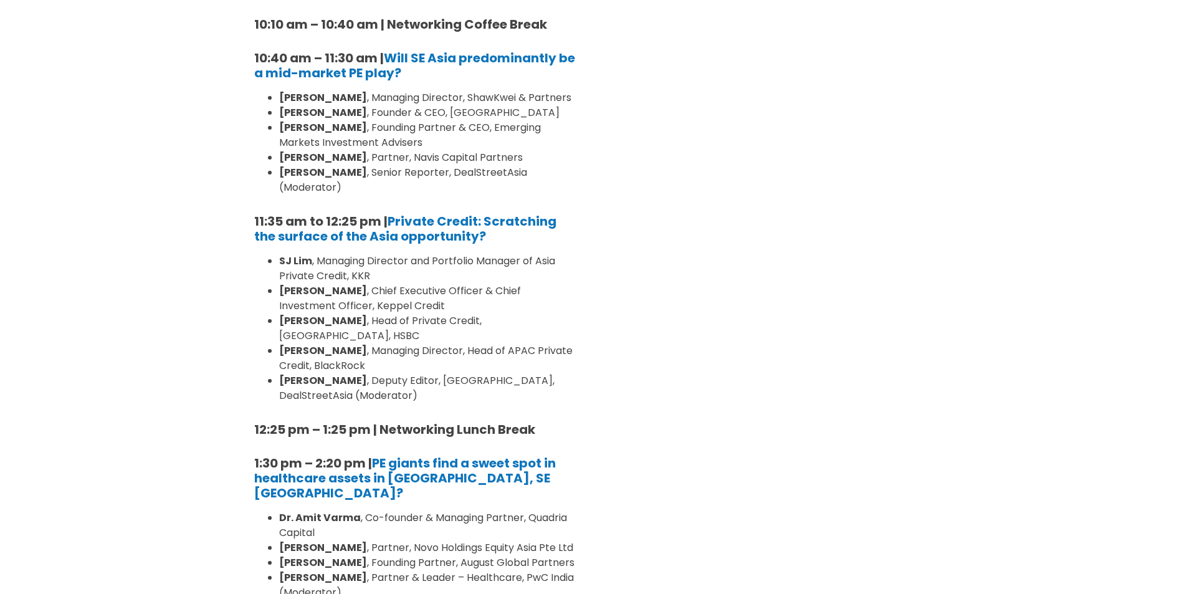
click at [849, 298] on div "Day 2 (18th September) Venture Capital & Founders​ Summit Location: Grand Ballr…" at bounding box center [771, 527] width 355 height 2014
click at [664, 379] on div "Day 2 (18th September) Venture Capital & Founders​ Summit Location: Grand Ballr…" at bounding box center [771, 527] width 355 height 2014
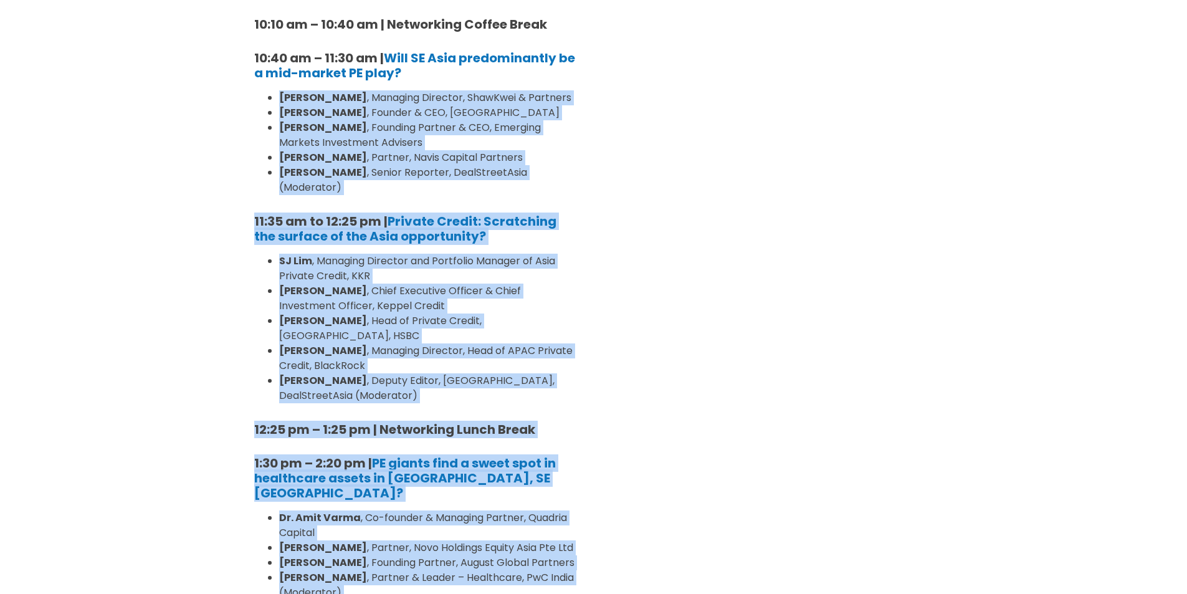
drag, startPoint x: 607, startPoint y: 29, endPoint x: -235, endPoint y: 104, distance: 846.3
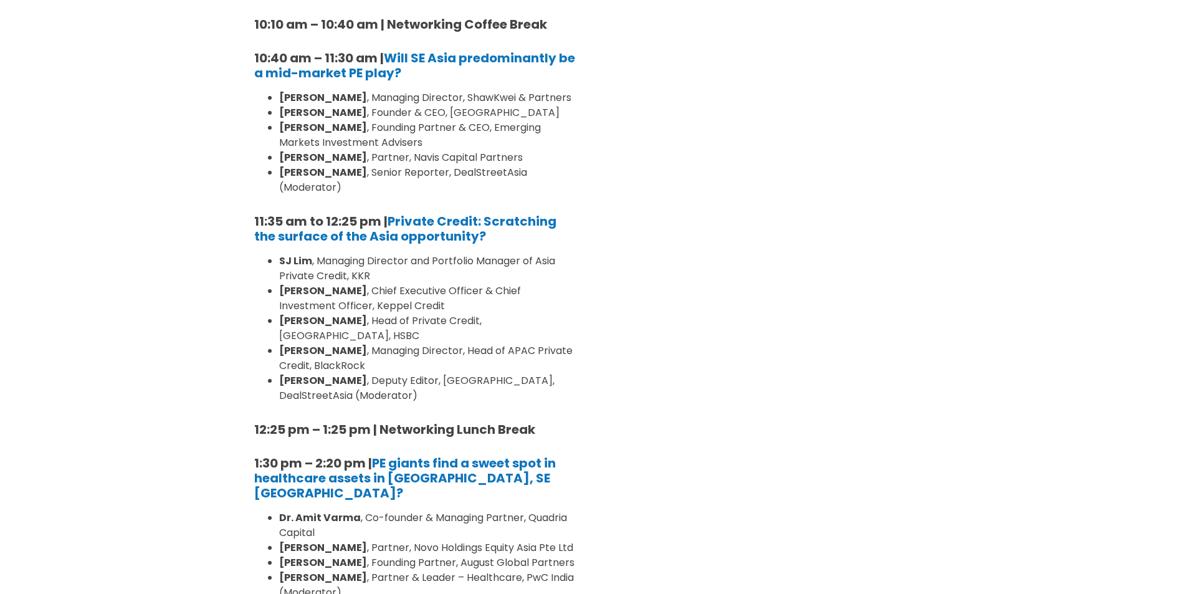
click at [768, 197] on div "Day 2 (18th September) Venture Capital & Founders​ Summit Location: Grand Ballr…" at bounding box center [771, 527] width 355 height 2014
click at [761, 318] on div "Day 2 (18th September) Venture Capital & Founders​ Summit Location: Grand Ballr…" at bounding box center [771, 527] width 355 height 2014
